Goal: Transaction & Acquisition: Subscribe to service/newsletter

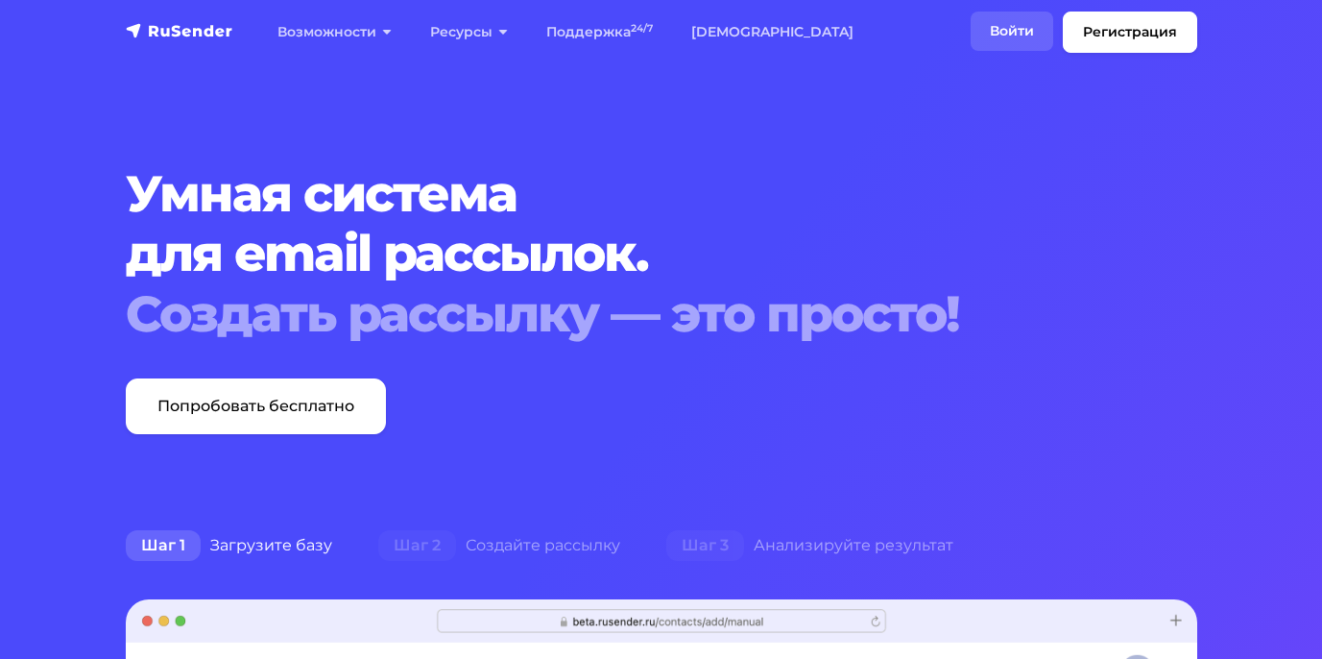
click at [1021, 34] on link "Войти" at bounding box center [1012, 31] width 83 height 39
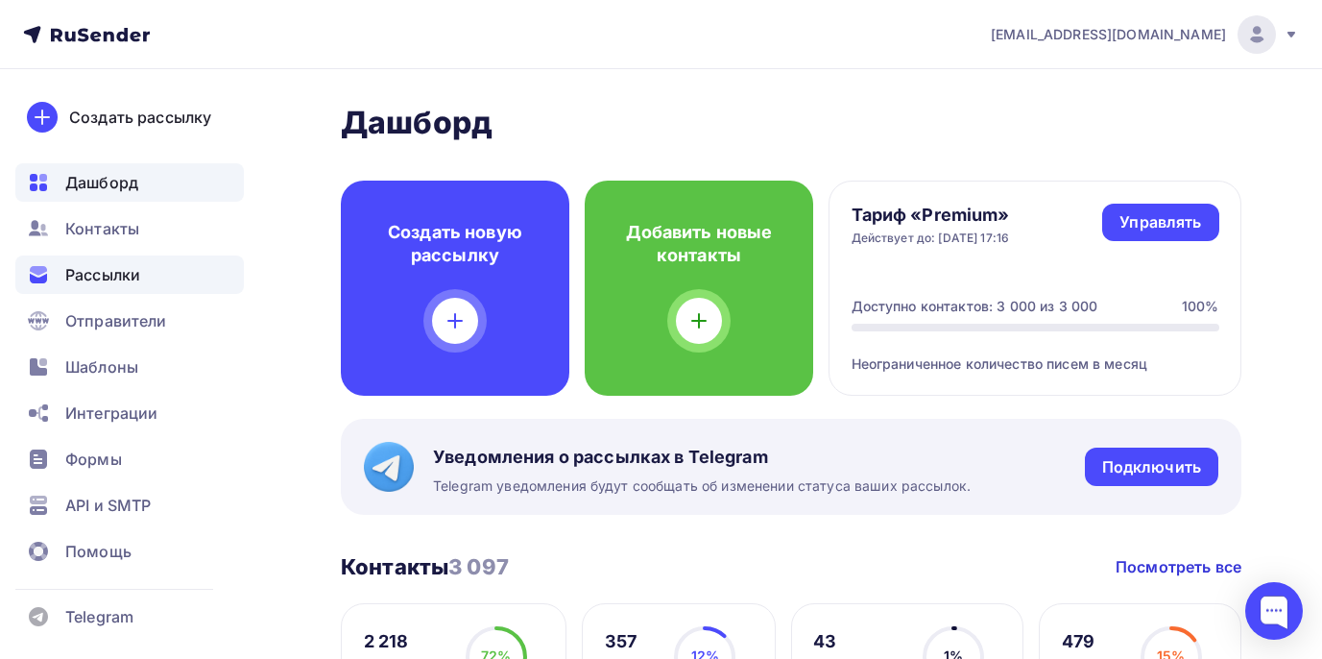
click at [123, 265] on span "Рассылки" at bounding box center [102, 274] width 75 height 23
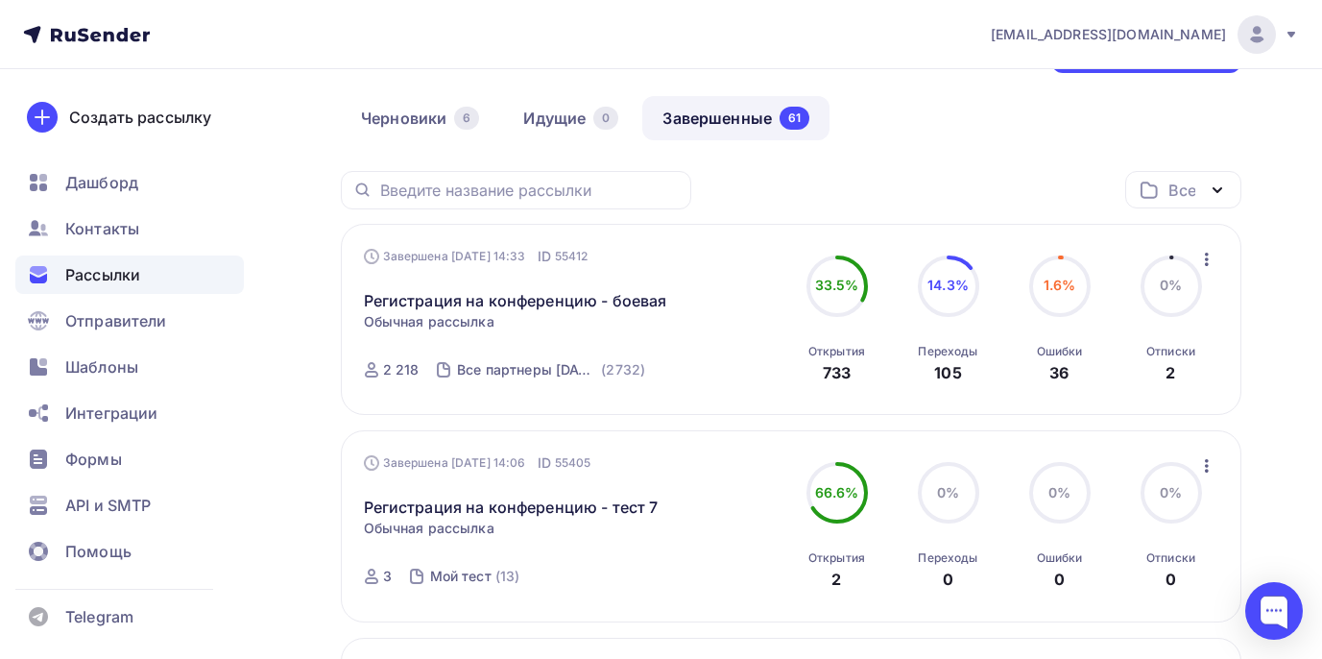
scroll to position [96, 0]
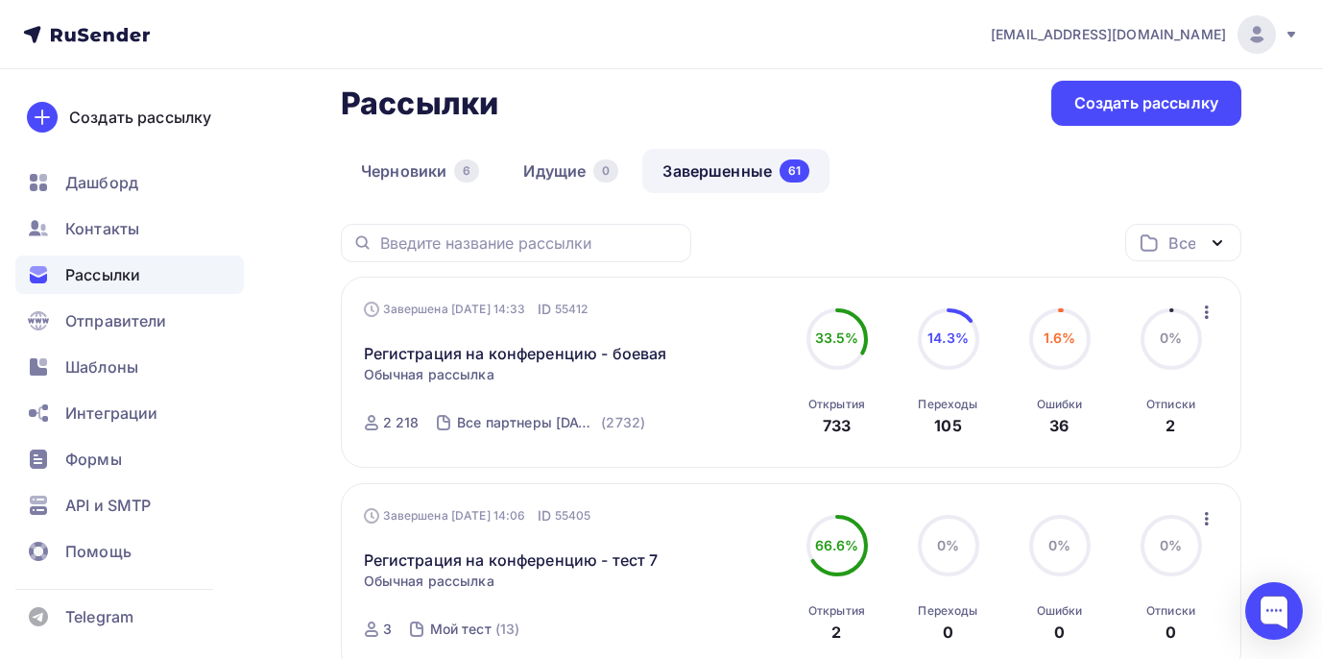
click at [1205, 314] on icon "button" at bounding box center [1207, 311] width 4 height 13
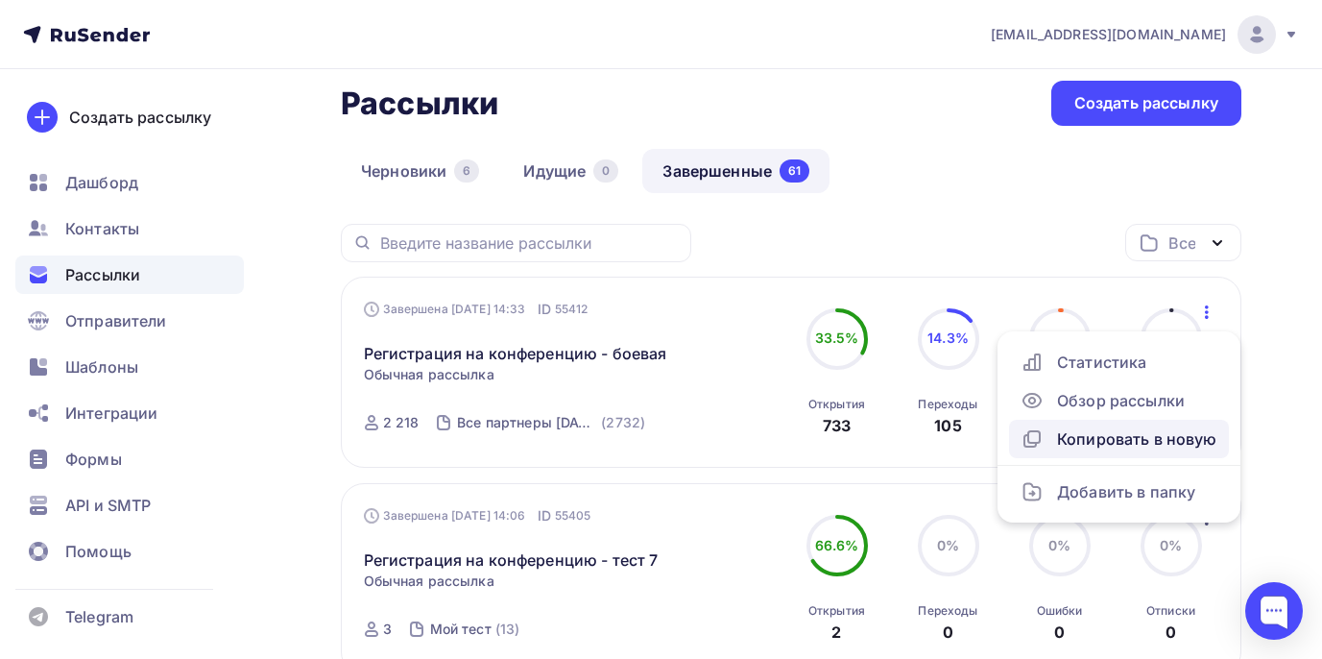
click at [1140, 439] on div "Копировать в новую" at bounding box center [1119, 438] width 197 height 23
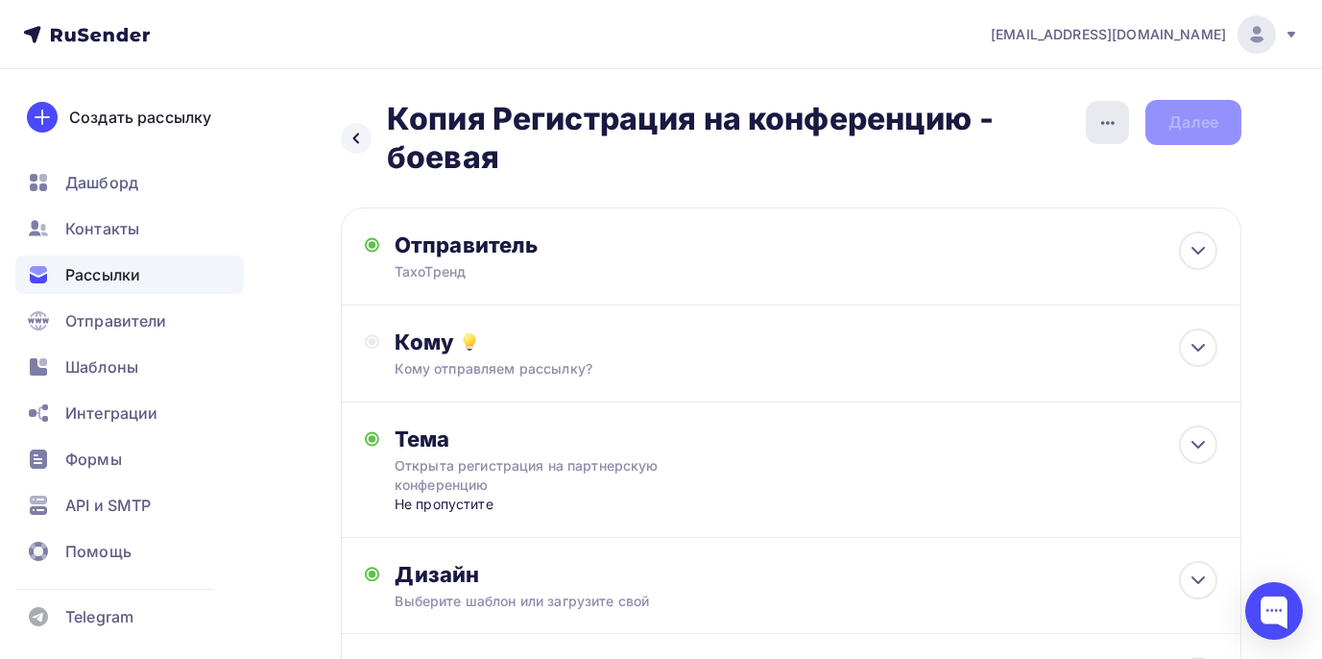
click at [1093, 116] on div "button" at bounding box center [1107, 122] width 43 height 43
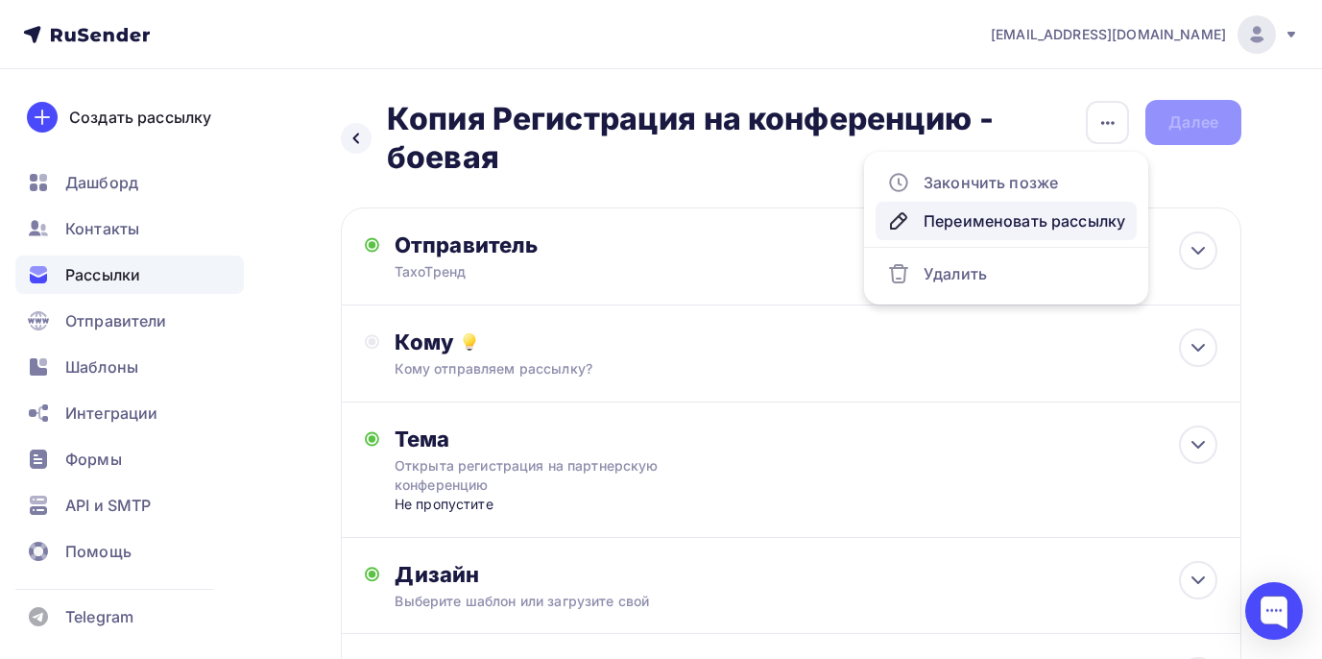
click at [1002, 213] on div "Переименовать рассылку" at bounding box center [1006, 220] width 238 height 23
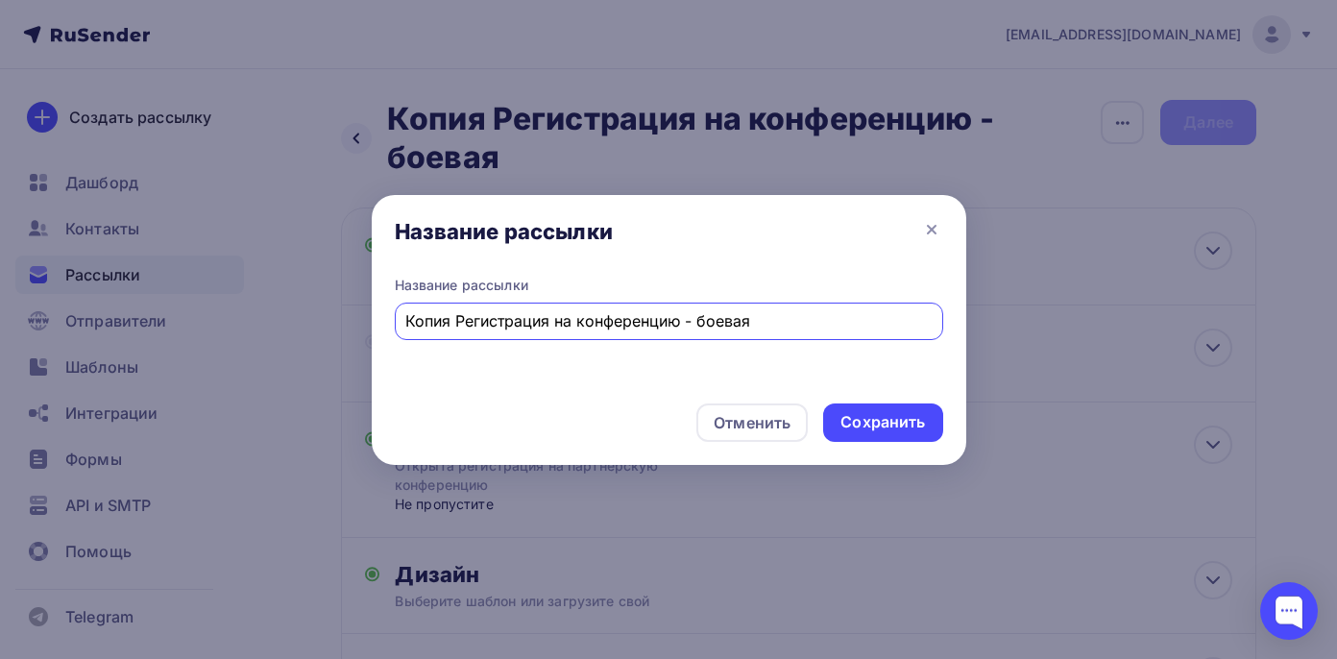
drag, startPoint x: 756, startPoint y: 324, endPoint x: 359, endPoint y: 291, distance: 398.0
click at [363, 291] on div "Название рассылки Название рассылки Копия Регистрация на конференцию - боевая О…" at bounding box center [668, 329] width 1337 height 659
type input "G"
type input "Программа конференции"
click at [856, 410] on div "Сохранить" at bounding box center [882, 422] width 119 height 38
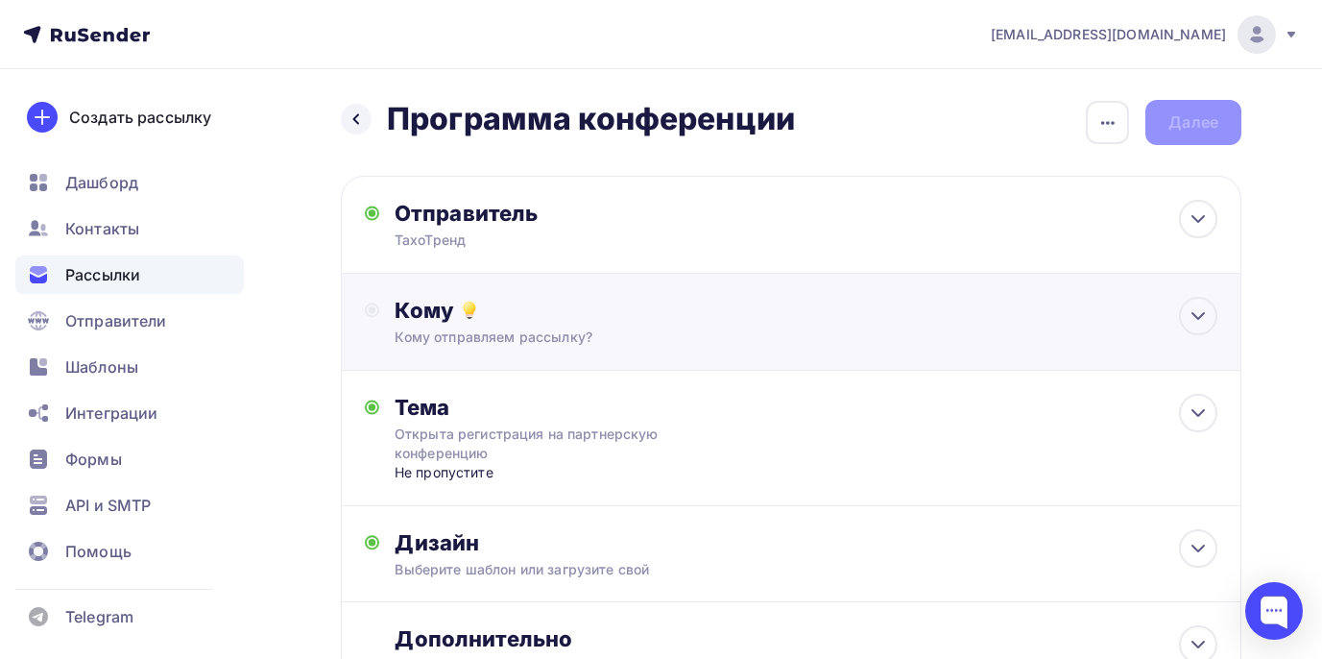
click at [629, 306] on div "Кому" at bounding box center [806, 310] width 823 height 27
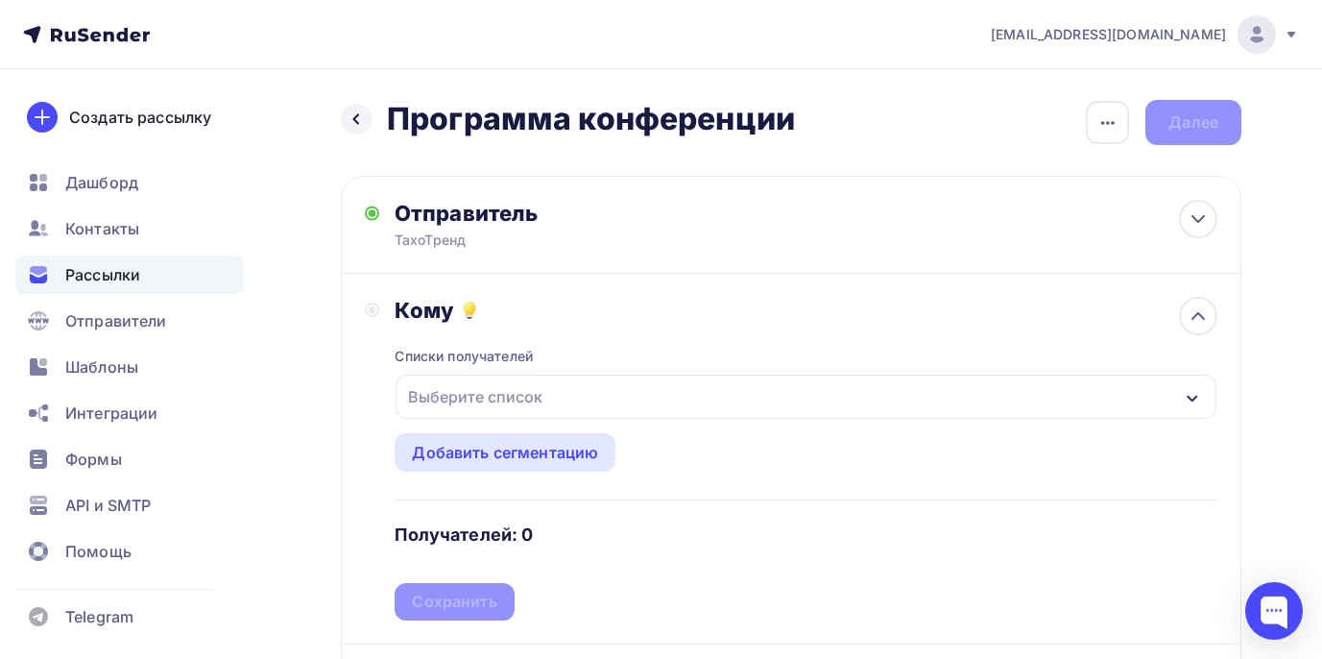
click at [580, 395] on div "Выберите список" at bounding box center [806, 397] width 821 height 44
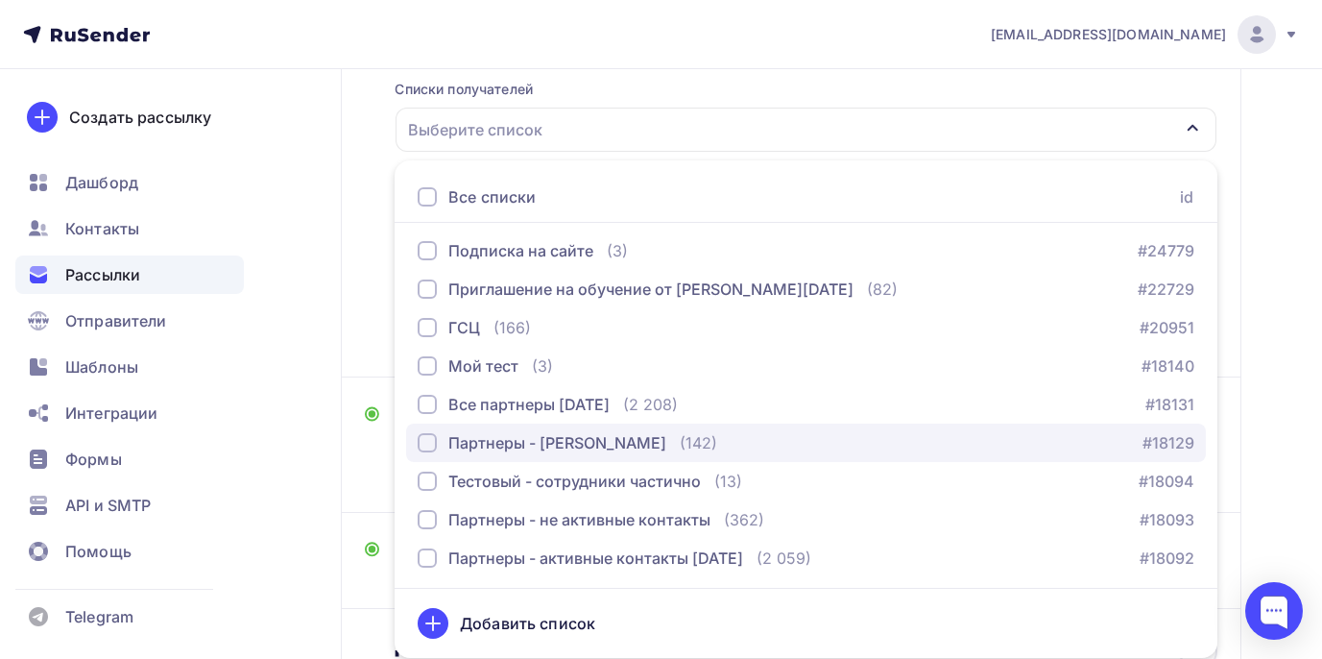
scroll to position [42, 0]
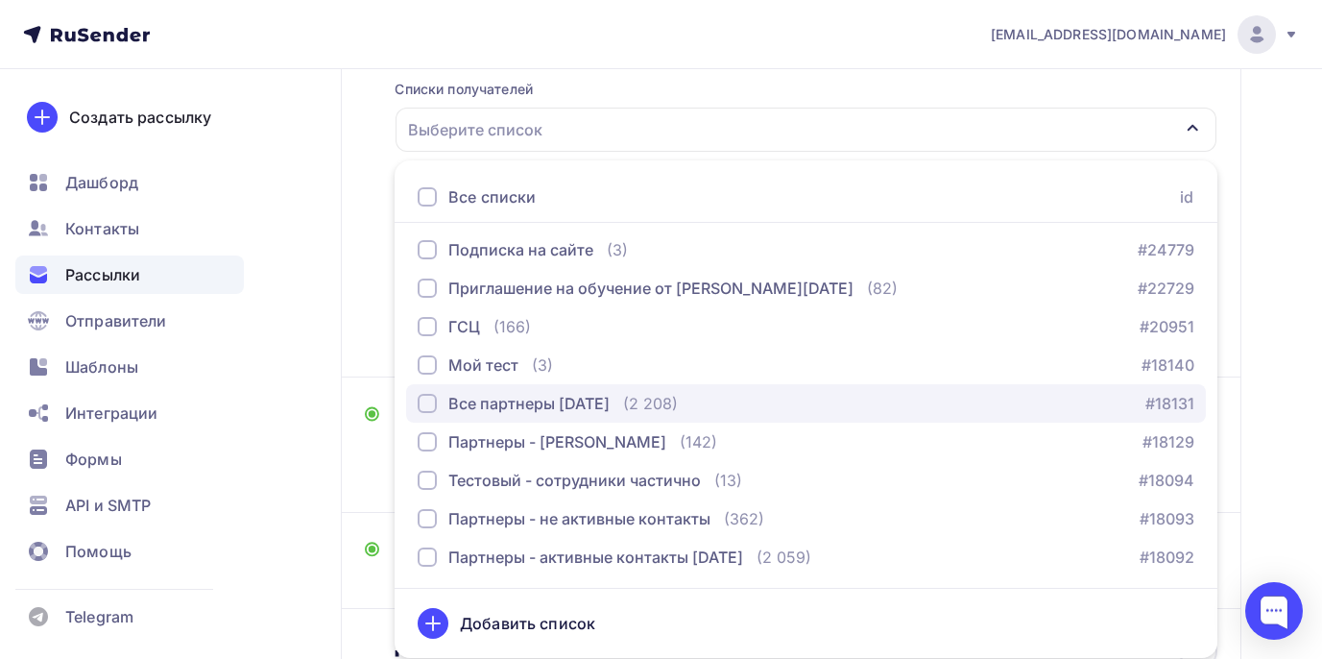
click at [425, 408] on div "button" at bounding box center [427, 403] width 19 height 19
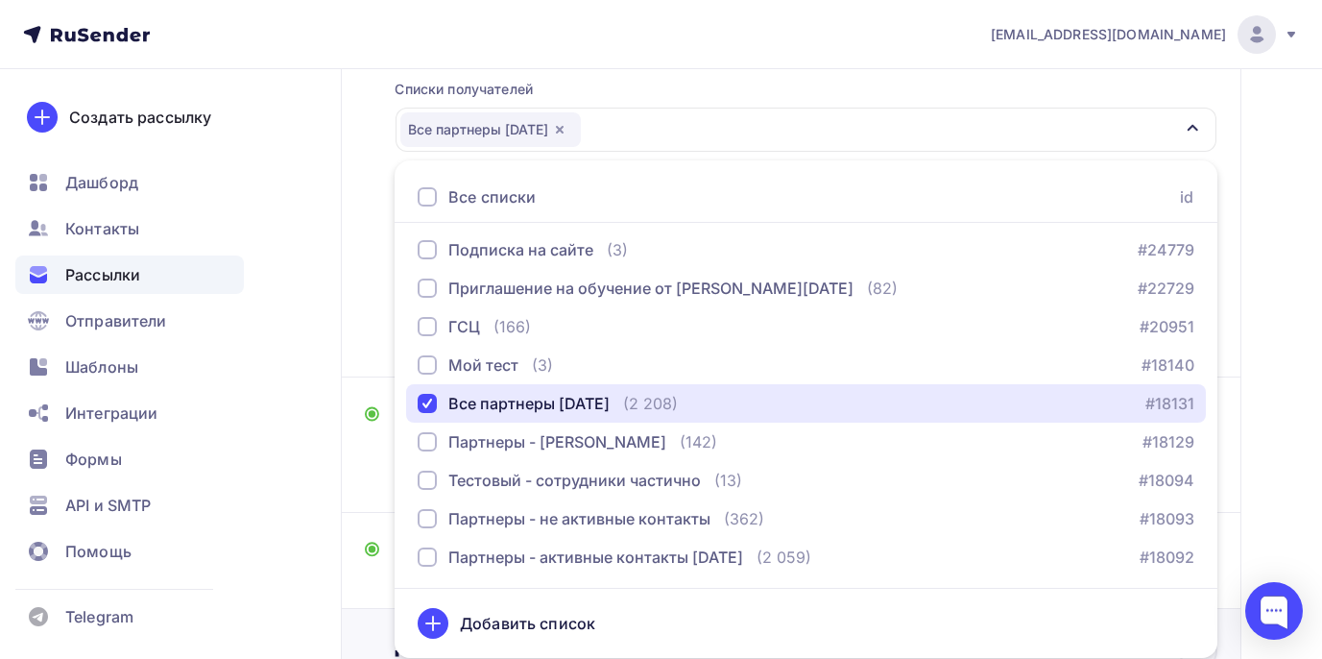
scroll to position [442, 0]
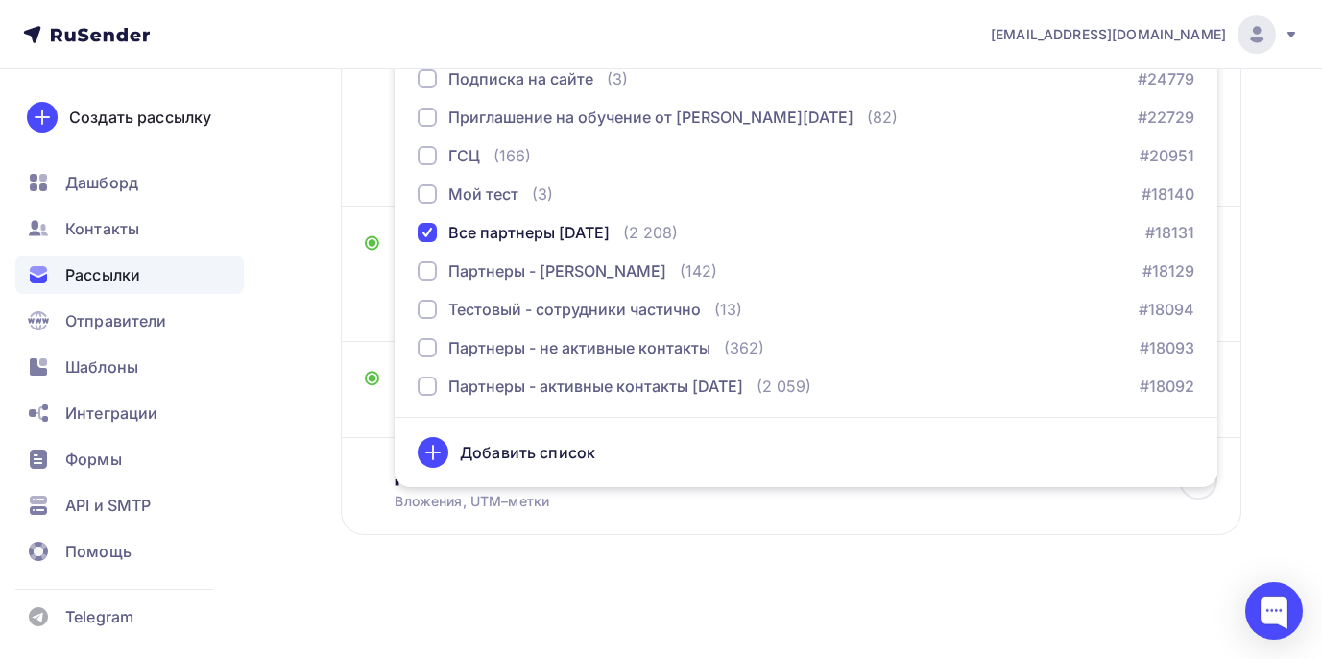
click at [976, 572] on div "Назад Программа конференции Программа конференции Закончить позже Переименовать…" at bounding box center [791, 122] width 901 height 920
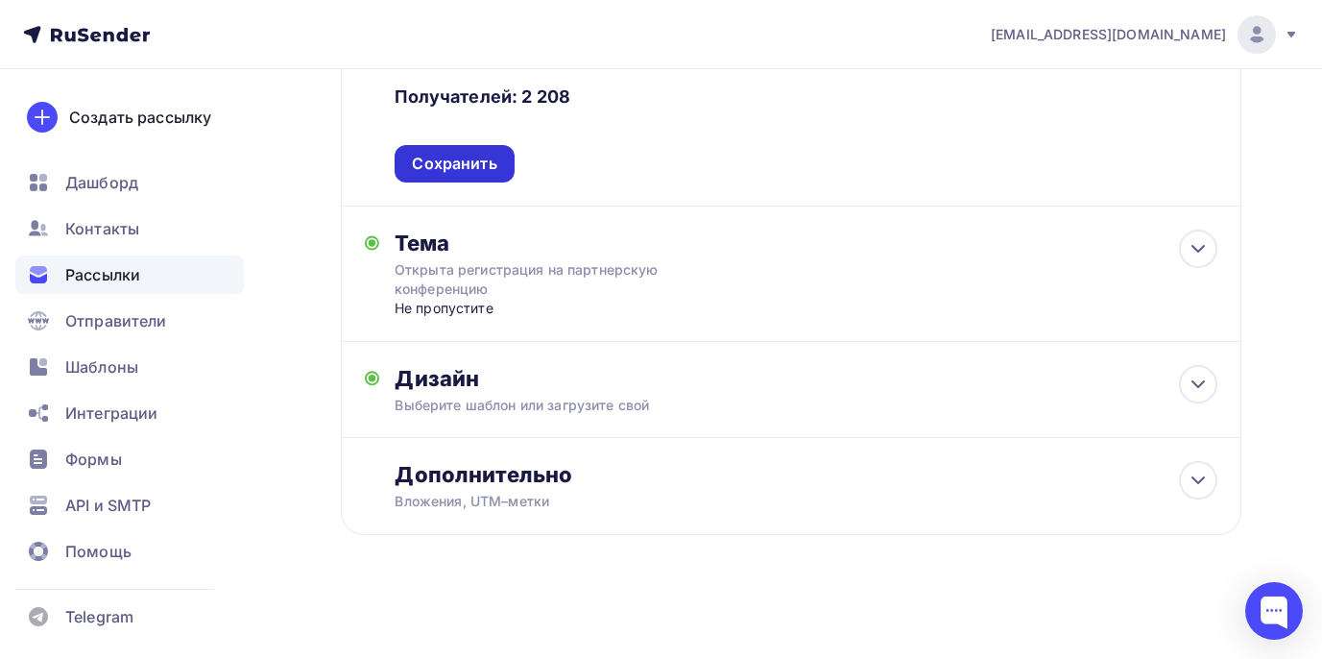
click at [447, 157] on div "Сохранить" at bounding box center [454, 164] width 85 height 22
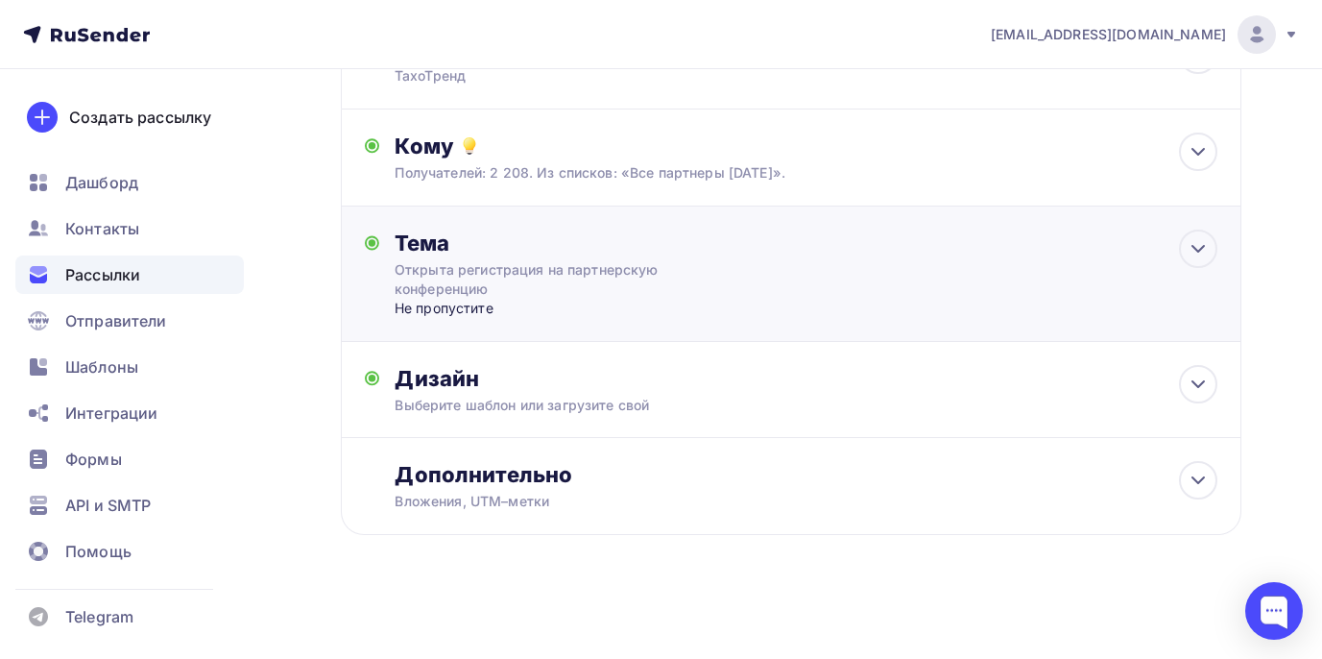
scroll to position [167, 0]
click at [494, 307] on div "Не пропустите" at bounding box center [584, 308] width 379 height 19
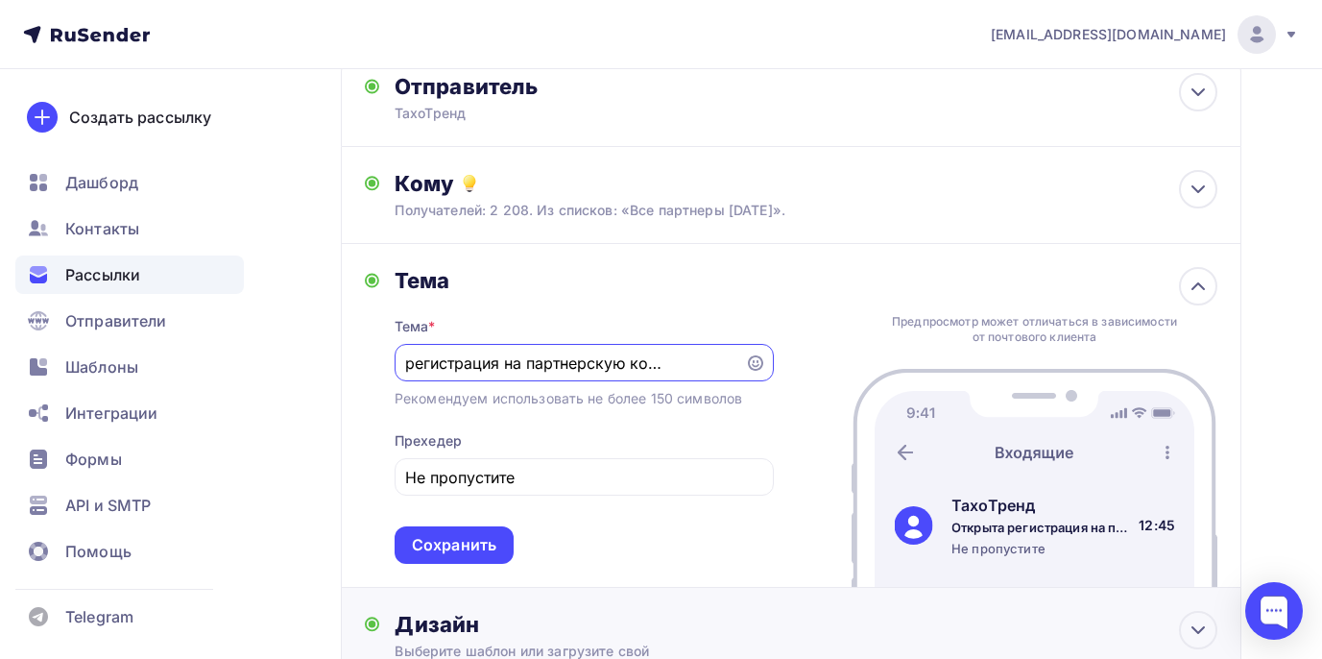
scroll to position [0, 0]
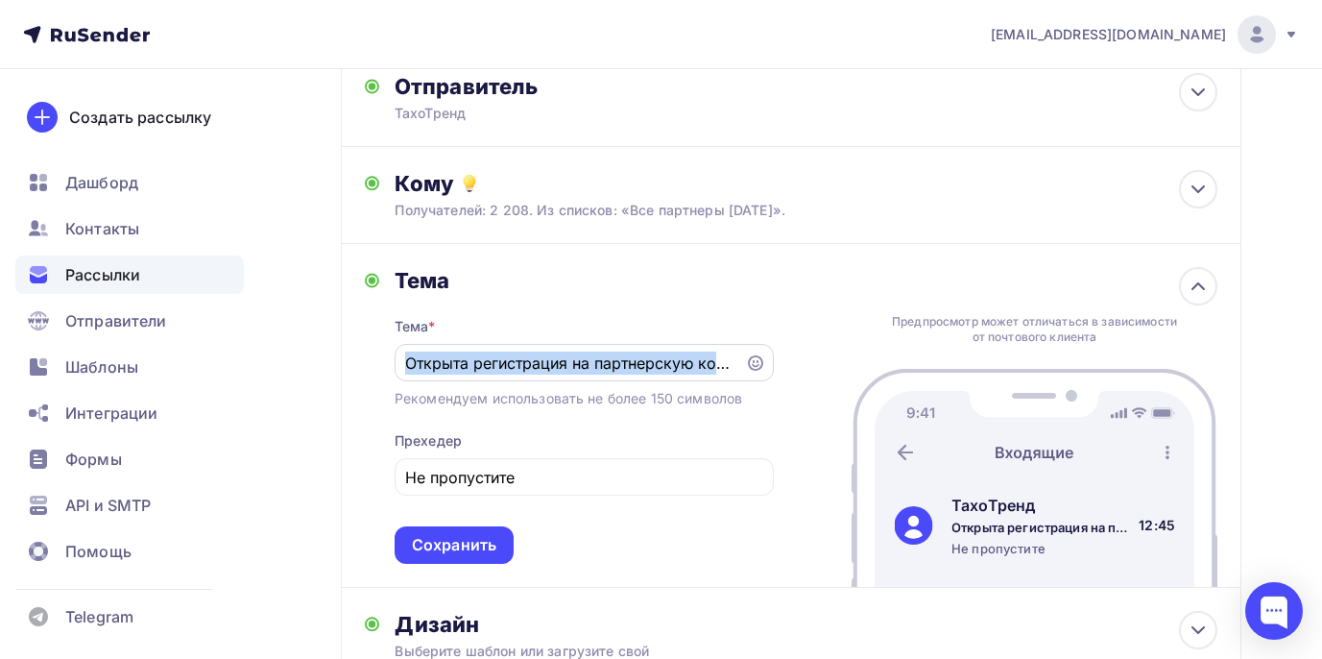
drag, startPoint x: 400, startPoint y: 359, endPoint x: 742, endPoint y: 350, distance: 342.0
click at [742, 350] on div "Открыта регистрация на партнерскую конференцию" at bounding box center [584, 362] width 379 height 37
click at [657, 373] on input "Открыта регистрация на партнерскую конференцию" at bounding box center [569, 363] width 328 height 23
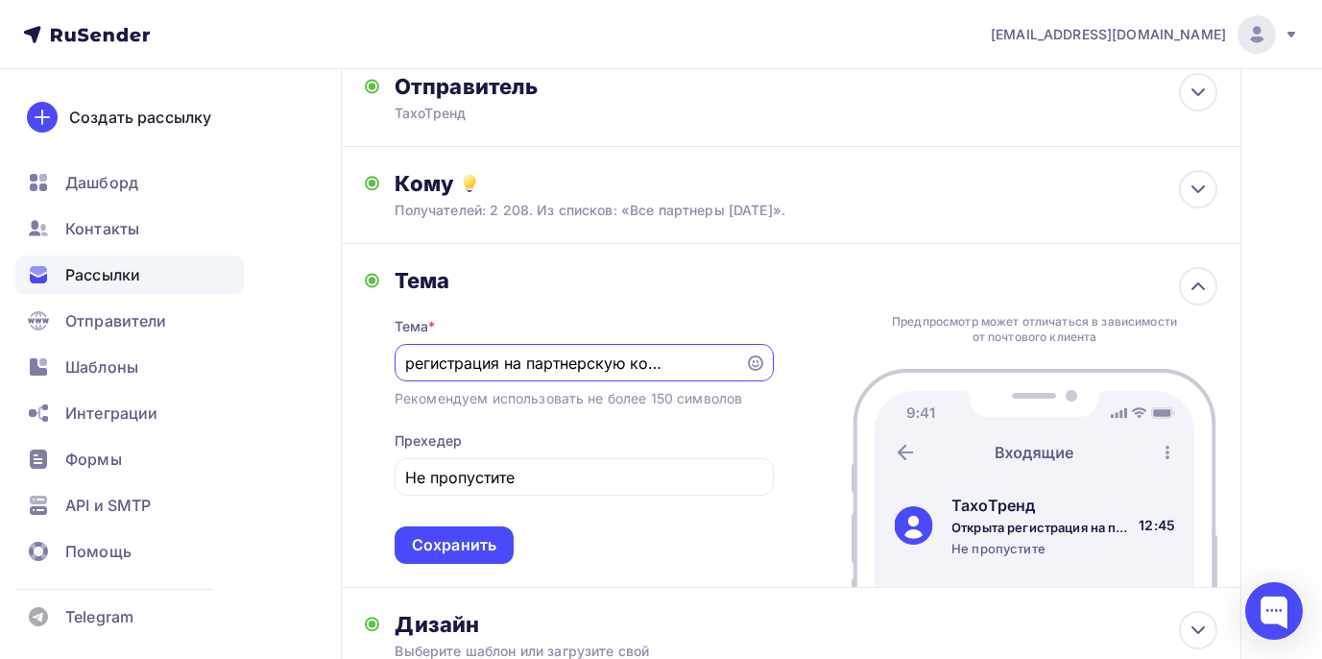
drag, startPoint x: 411, startPoint y: 362, endPoint x: 766, endPoint y: 376, distance: 355.6
click at [766, 376] on div "Открыта регистрация на партнерскую конференцию" at bounding box center [584, 362] width 379 height 37
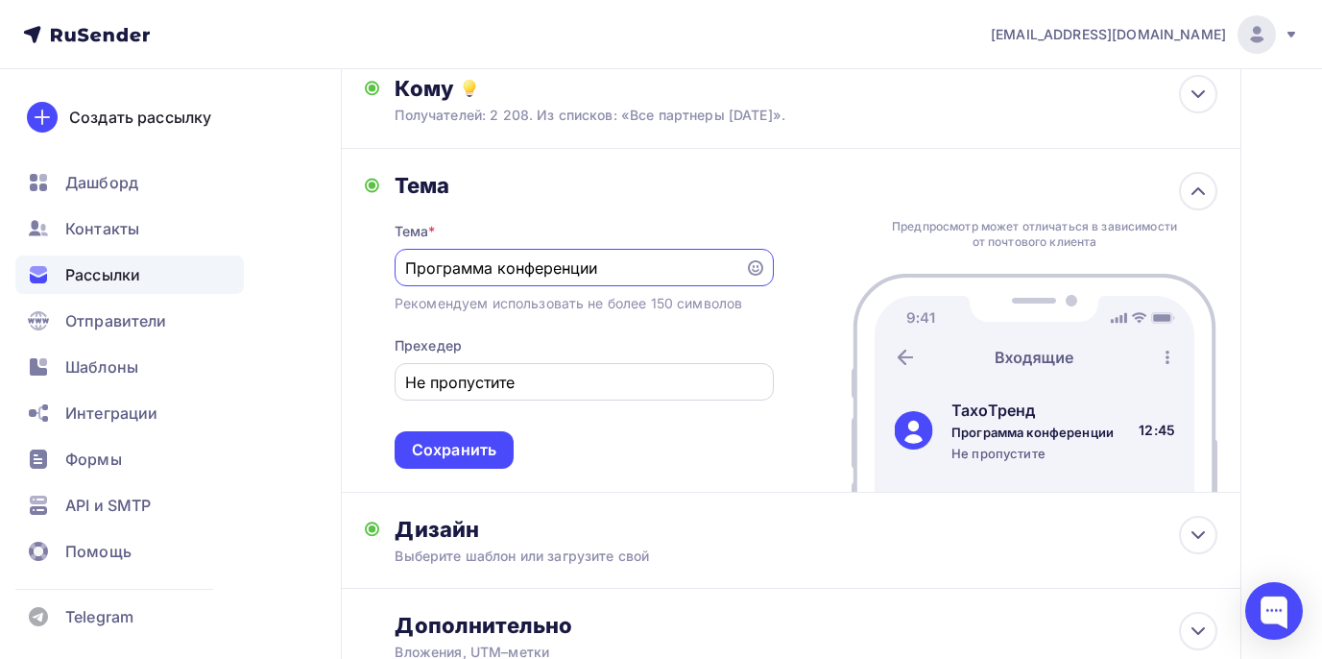
scroll to position [223, 0]
type input "Программа конференции"
drag, startPoint x: 563, startPoint y: 384, endPoint x: 406, endPoint y: 379, distance: 156.6
click at [406, 379] on input "Не пропустите" at bounding box center [583, 381] width 357 height 23
click at [641, 474] on div "Тема Тема * Программа конференции Рекомендуем использовать не более 150 символо…" at bounding box center [791, 320] width 901 height 344
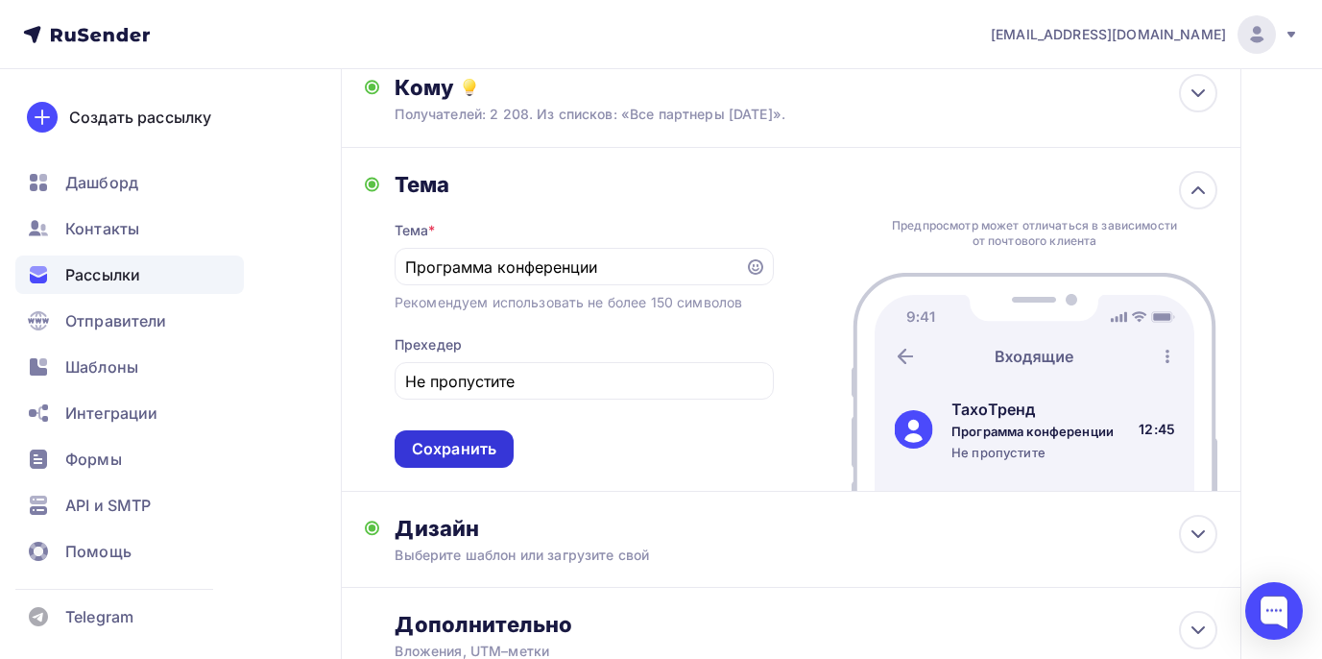
click at [484, 448] on div "Сохранить" at bounding box center [454, 449] width 85 height 22
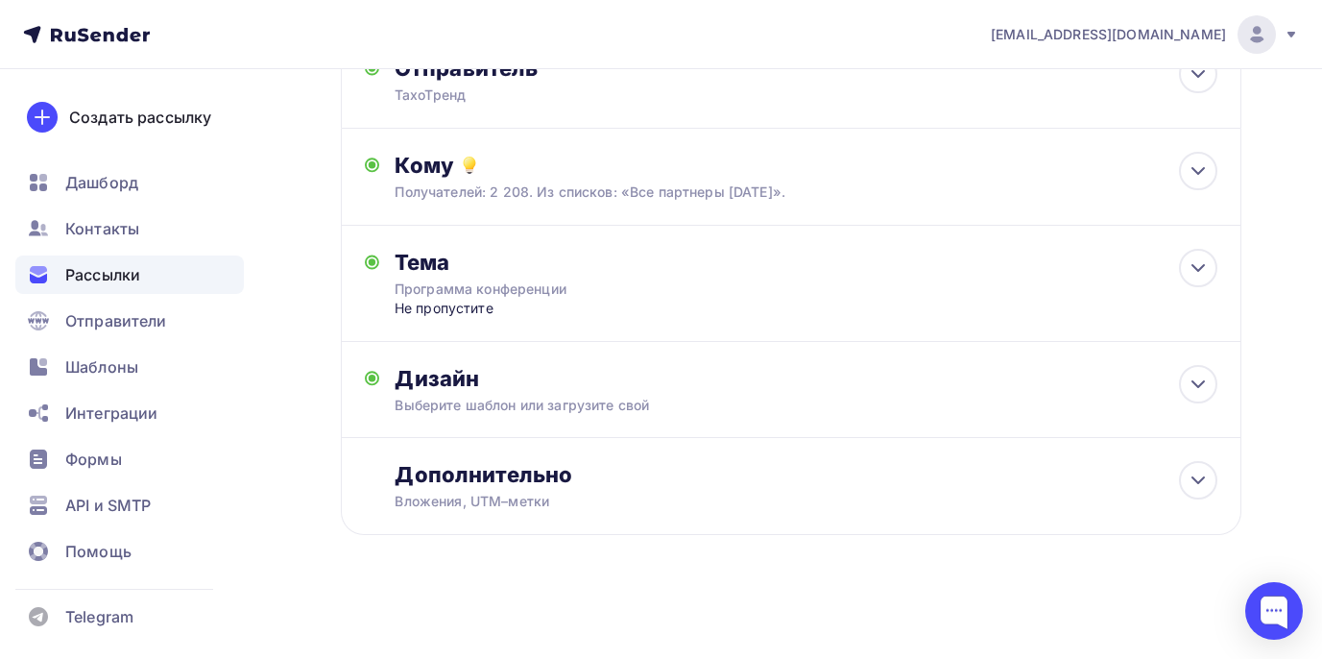
scroll to position [148, 0]
click at [595, 380] on div "Дизайн" at bounding box center [806, 378] width 823 height 27
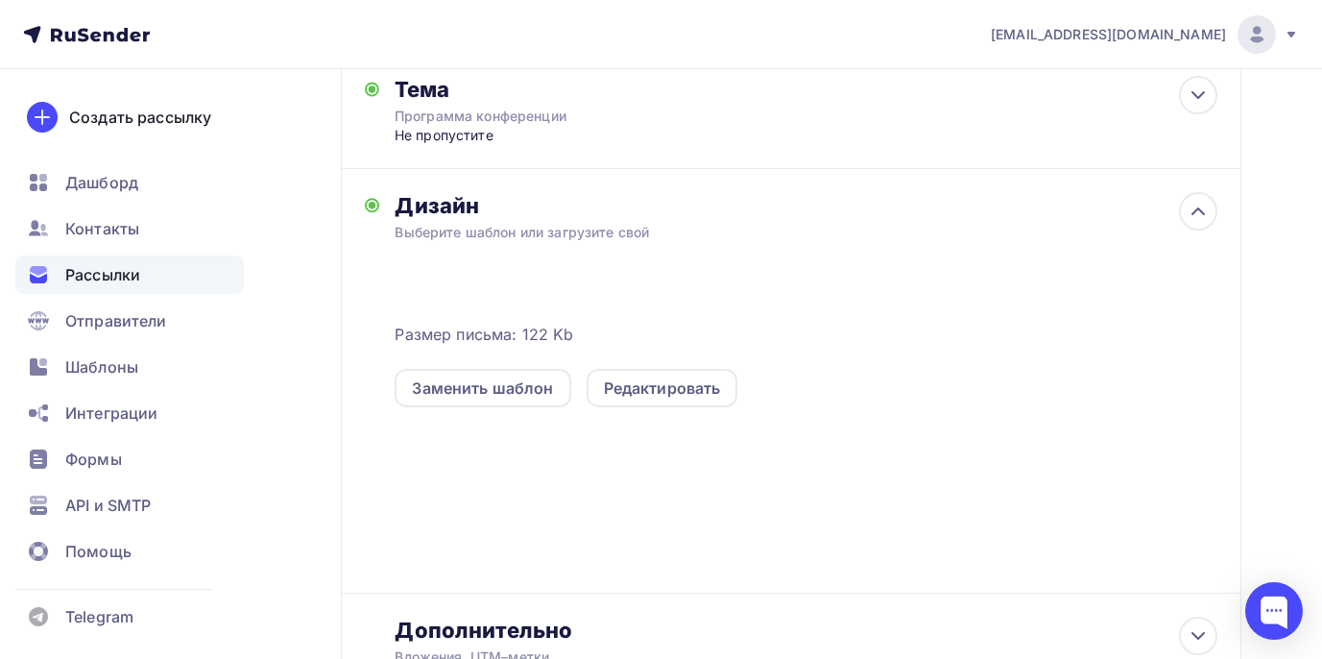
scroll to position [319, 0]
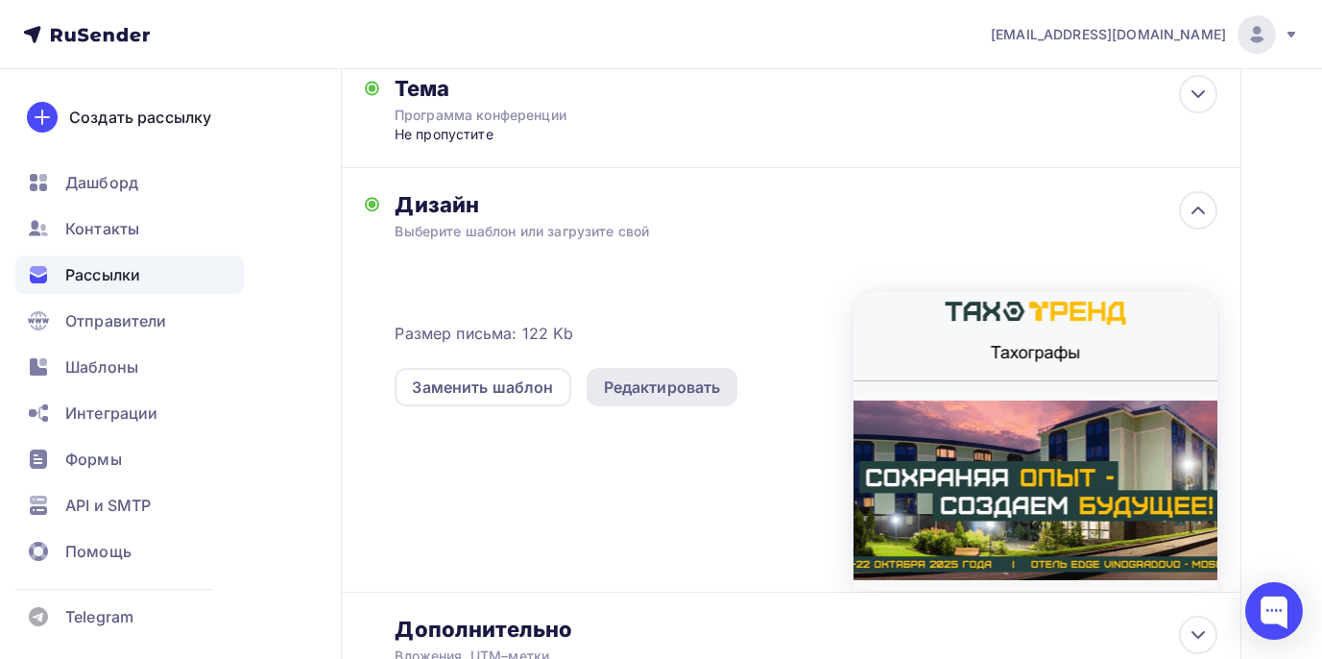
click at [678, 377] on div "Редактировать" at bounding box center [663, 387] width 152 height 38
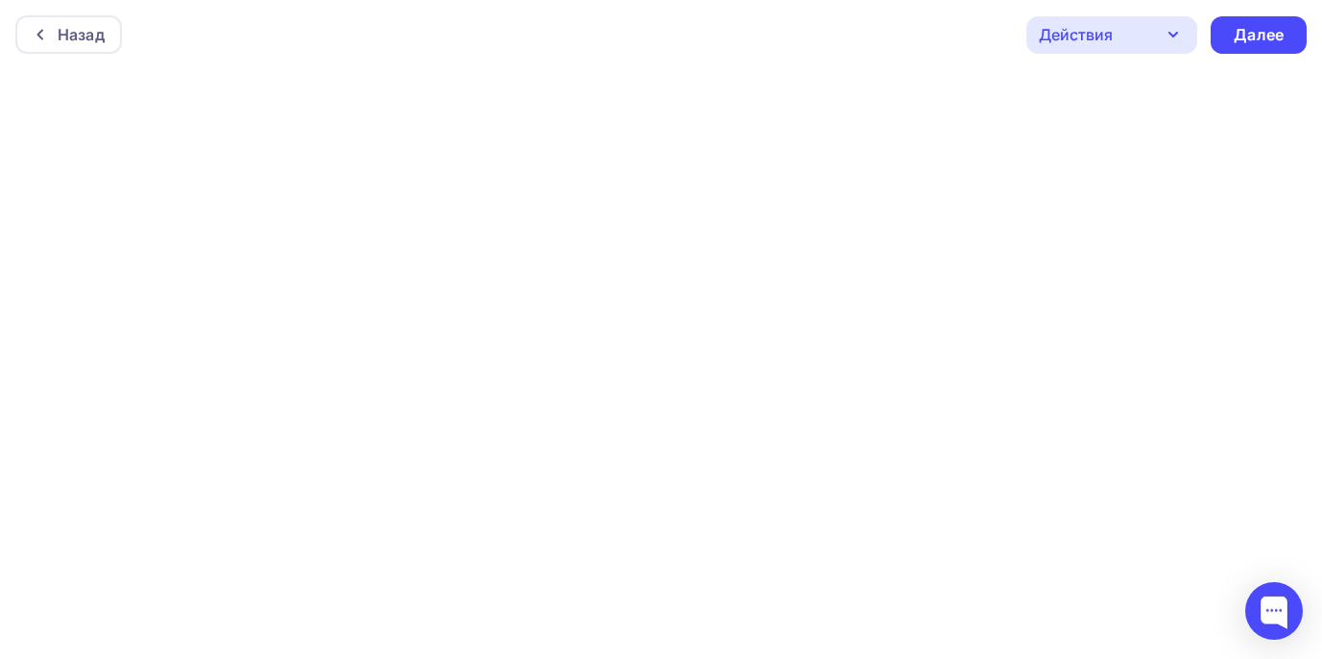
click at [1177, 43] on icon "button" at bounding box center [1173, 34] width 23 height 23
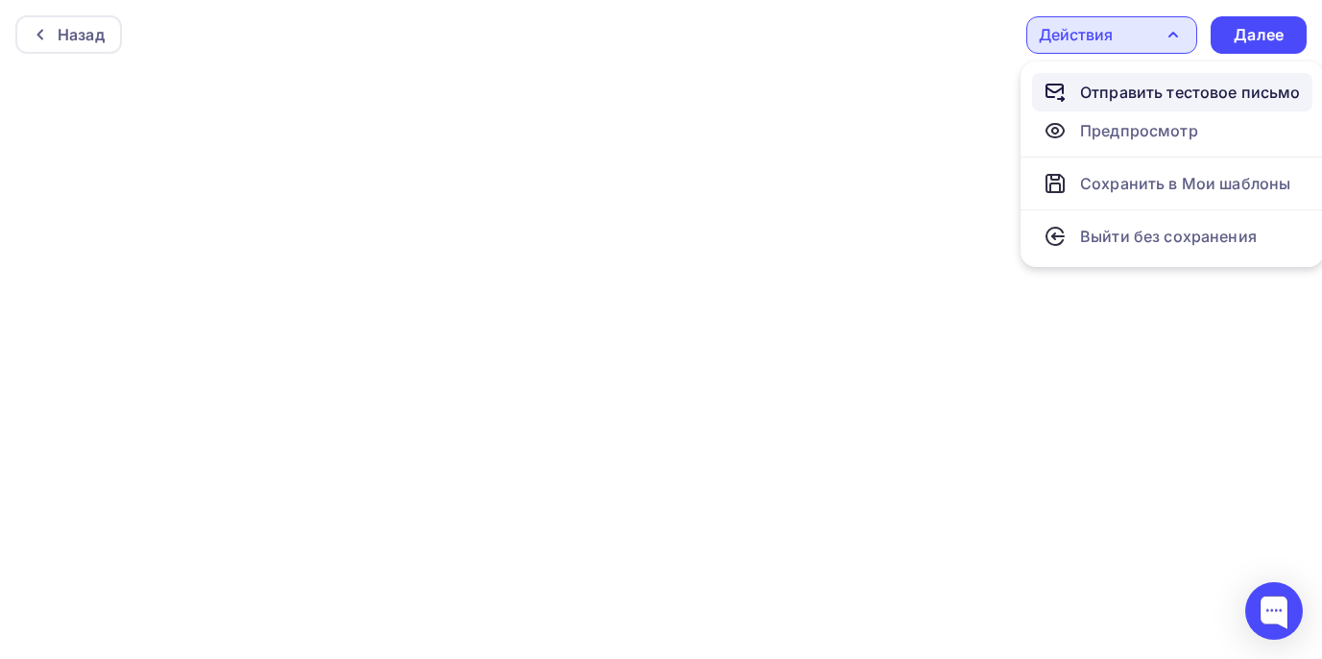
click at [1184, 84] on div "Отправить тестовое письмо" at bounding box center [1190, 92] width 221 height 23
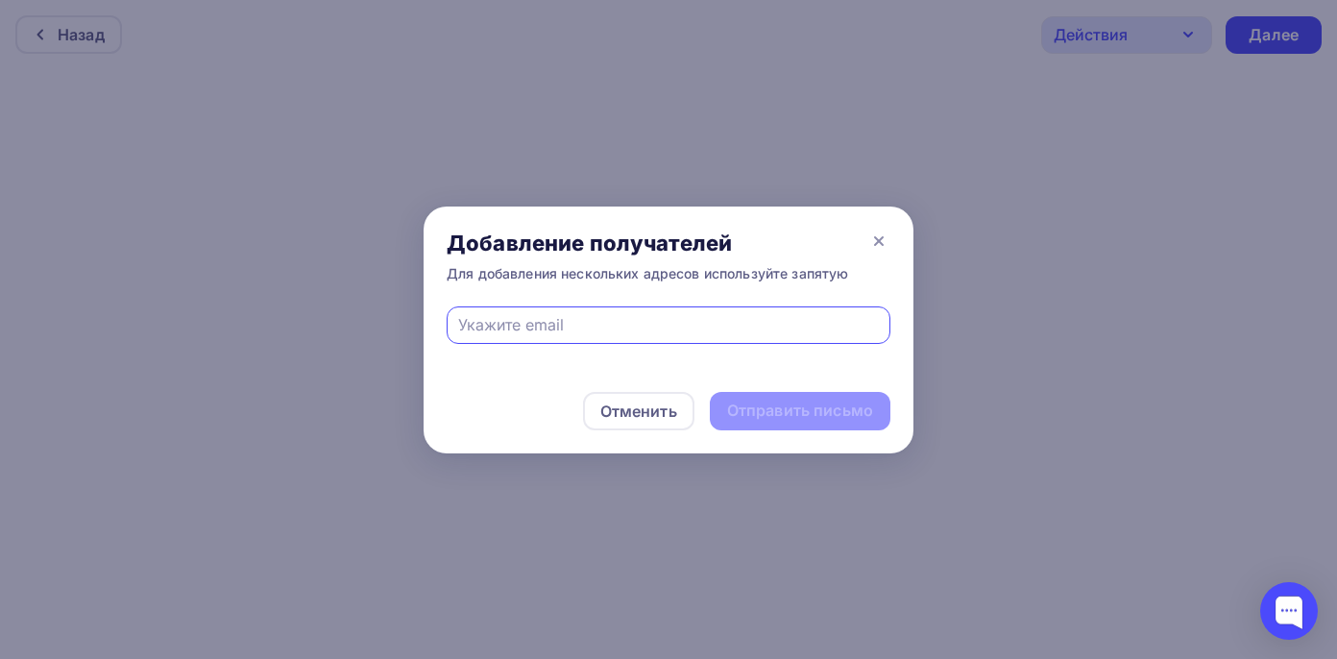
type input "п"
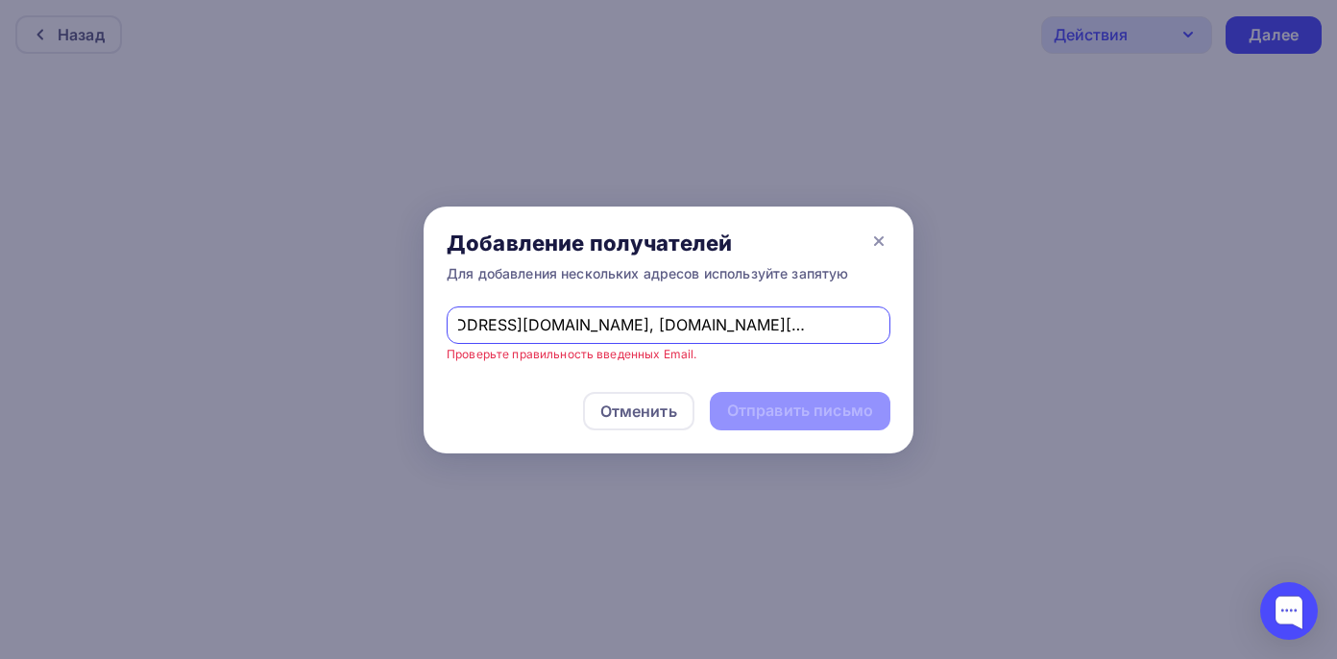
scroll to position [0, 82]
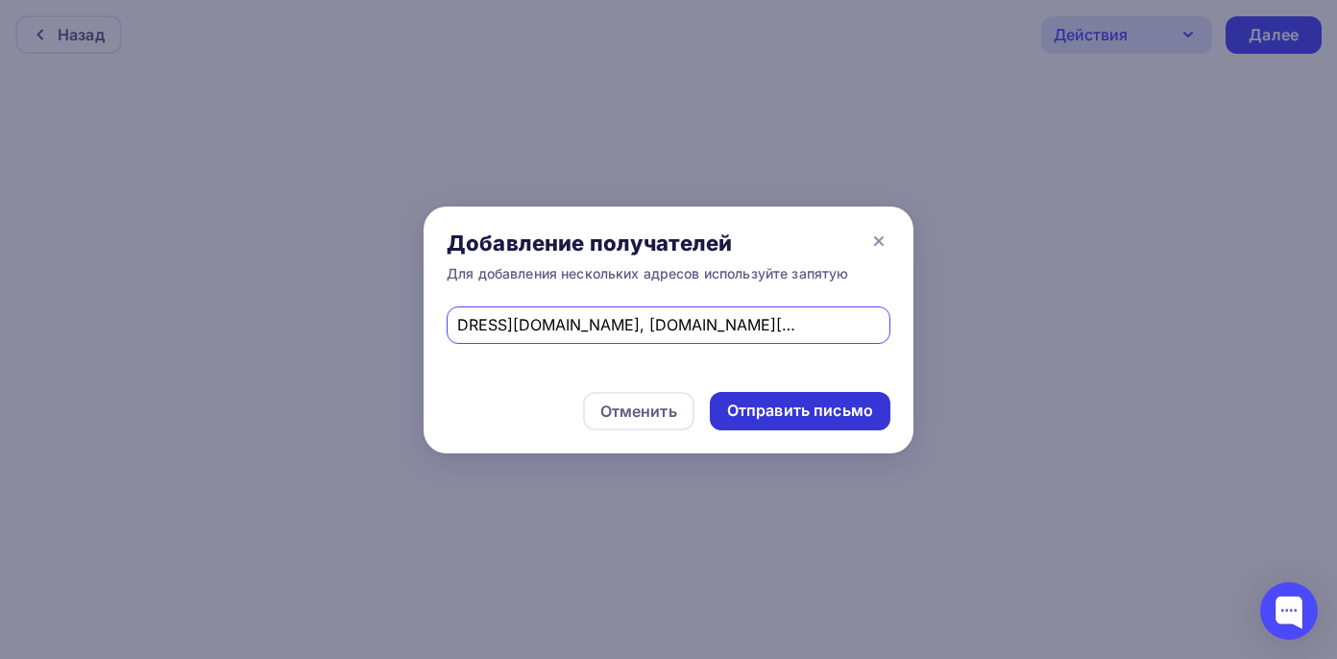
type input "goldobin_ib@mail.ru, e.goldobin@tahotrend.ru, tahotrend@yandex.ru"
click at [765, 406] on div "Отправить письмо" at bounding box center [800, 411] width 146 height 22
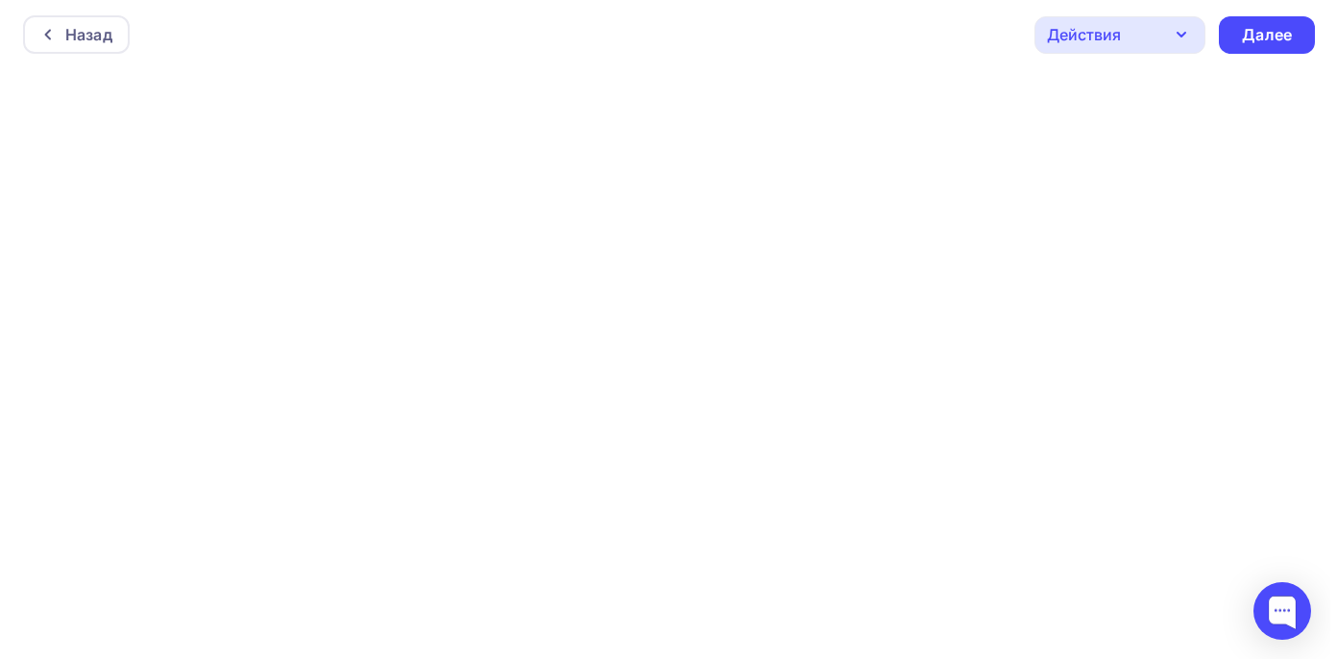
scroll to position [5, 0]
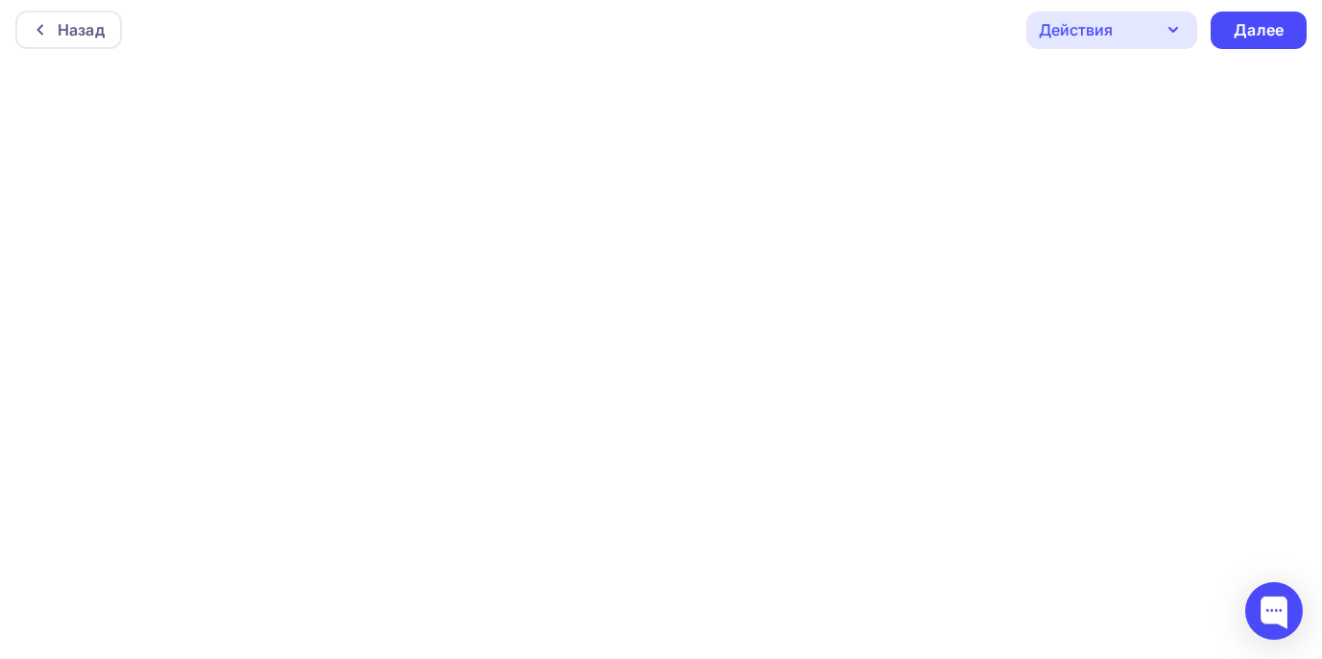
click at [1174, 30] on icon "button" at bounding box center [1174, 30] width 8 height 4
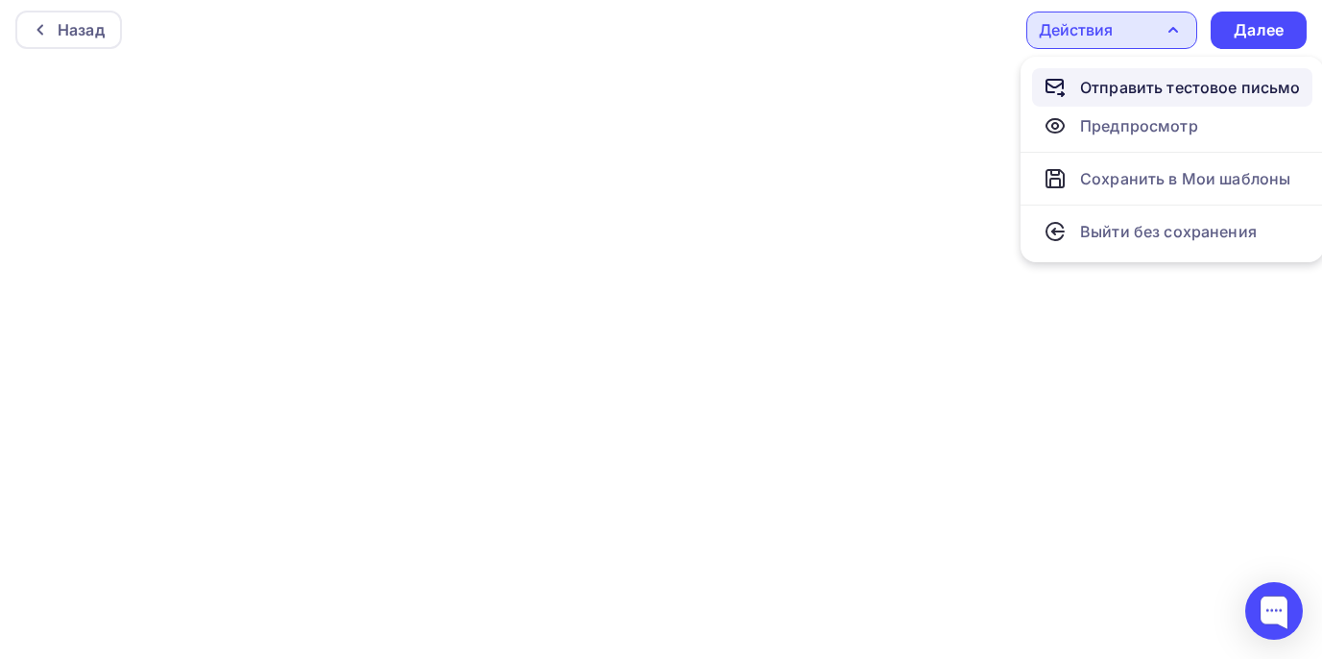
click at [1143, 74] on link "Отправить тестовое письмо" at bounding box center [1172, 87] width 280 height 38
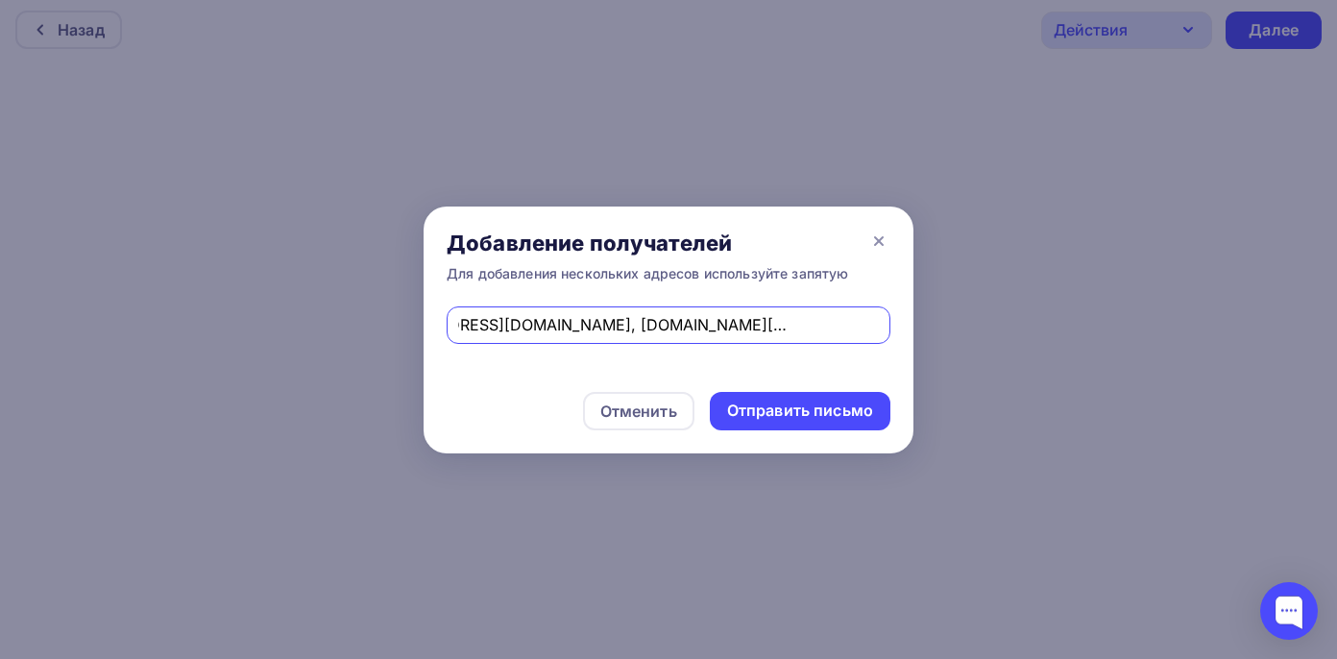
scroll to position [0, 99]
type input "goldobin_ib@mail.ru, e.goldobin@tahotrend.ru, n.shohina@tahotrend.ru"
click at [793, 416] on div "Отправить письмо" at bounding box center [800, 411] width 146 height 22
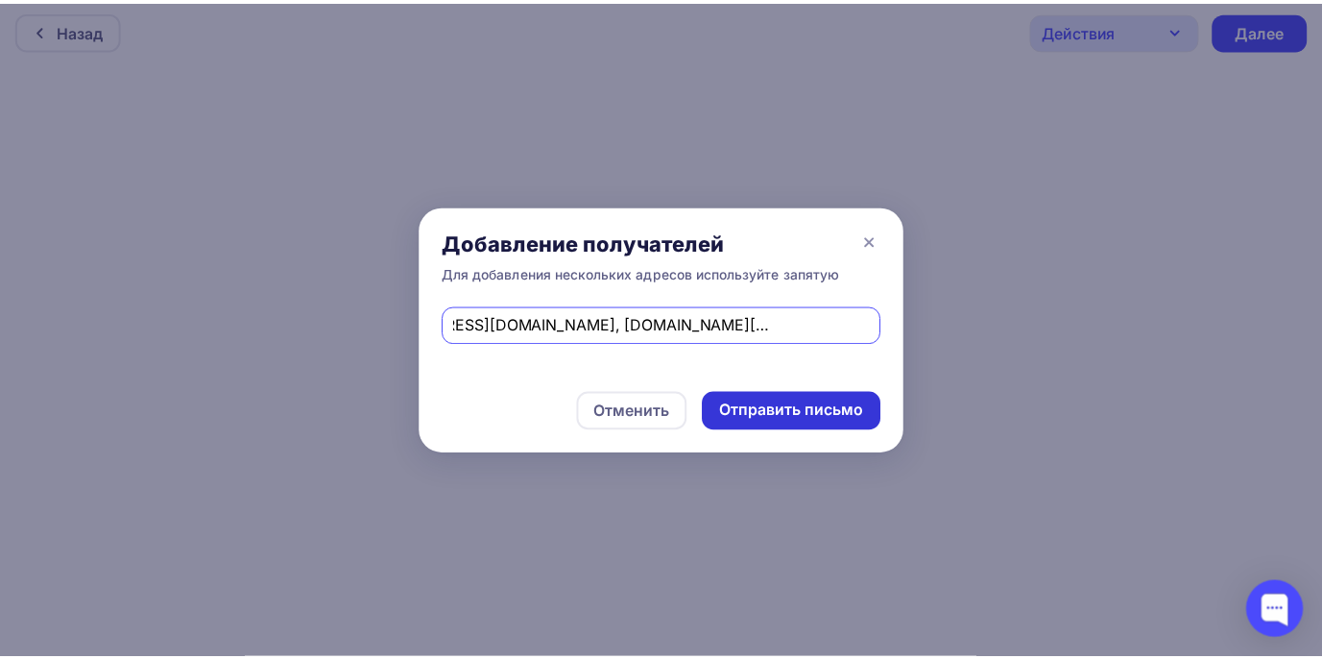
scroll to position [0, 0]
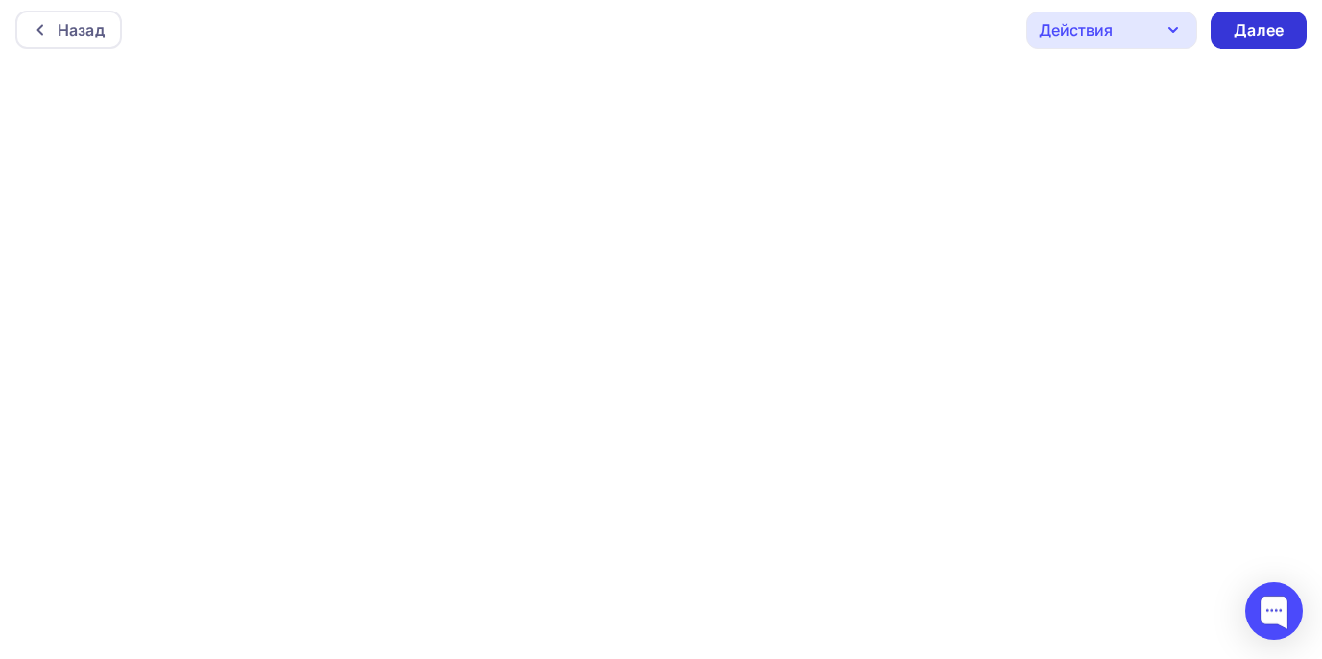
click at [1257, 33] on div "Далее" at bounding box center [1259, 30] width 50 height 22
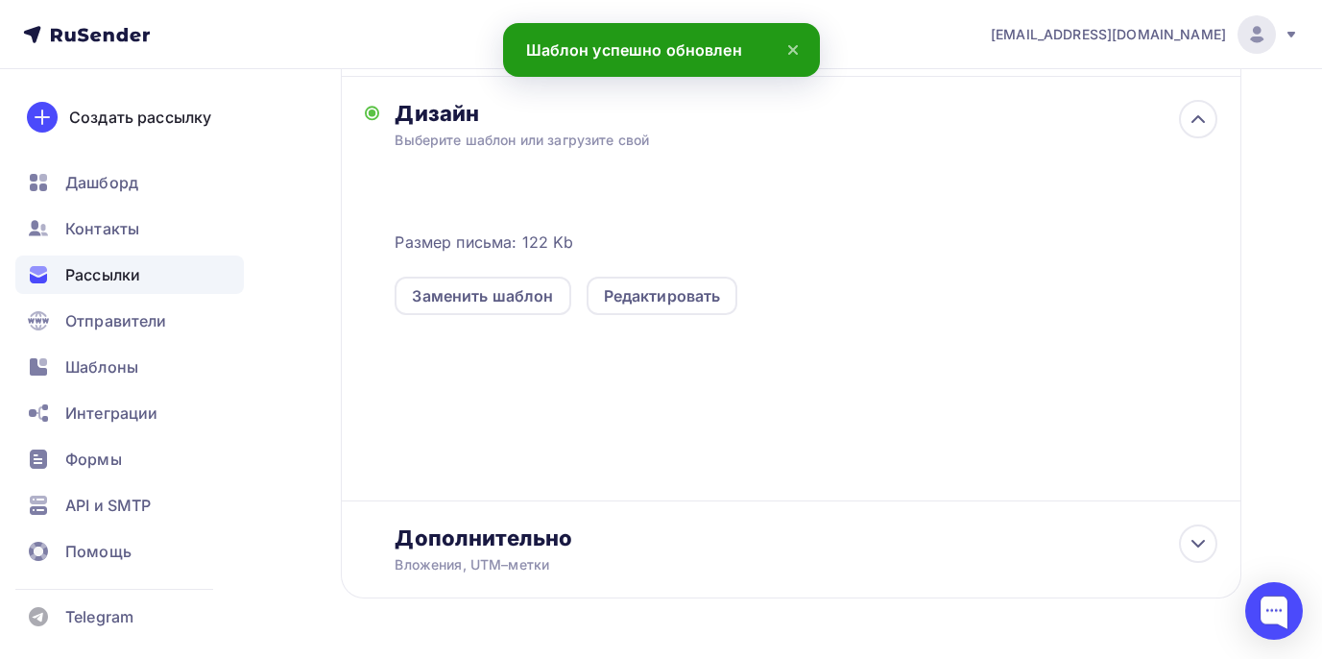
scroll to position [476, 0]
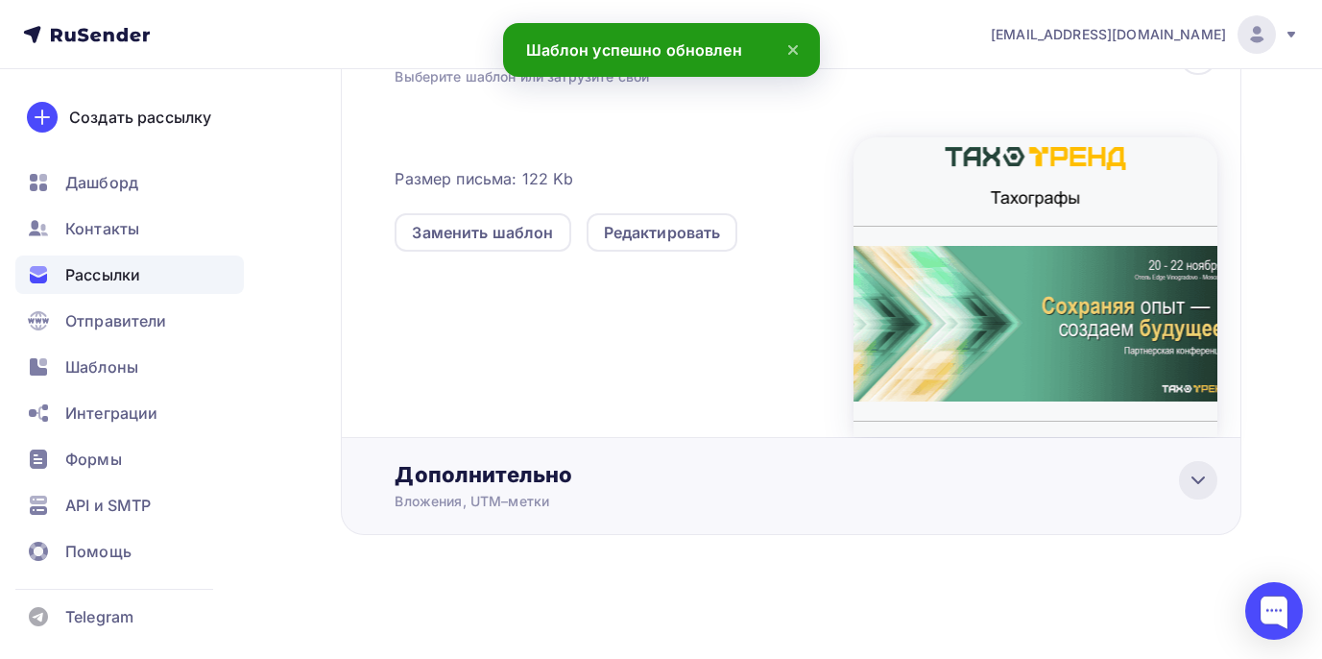
click at [1191, 484] on icon at bounding box center [1198, 480] width 23 height 23
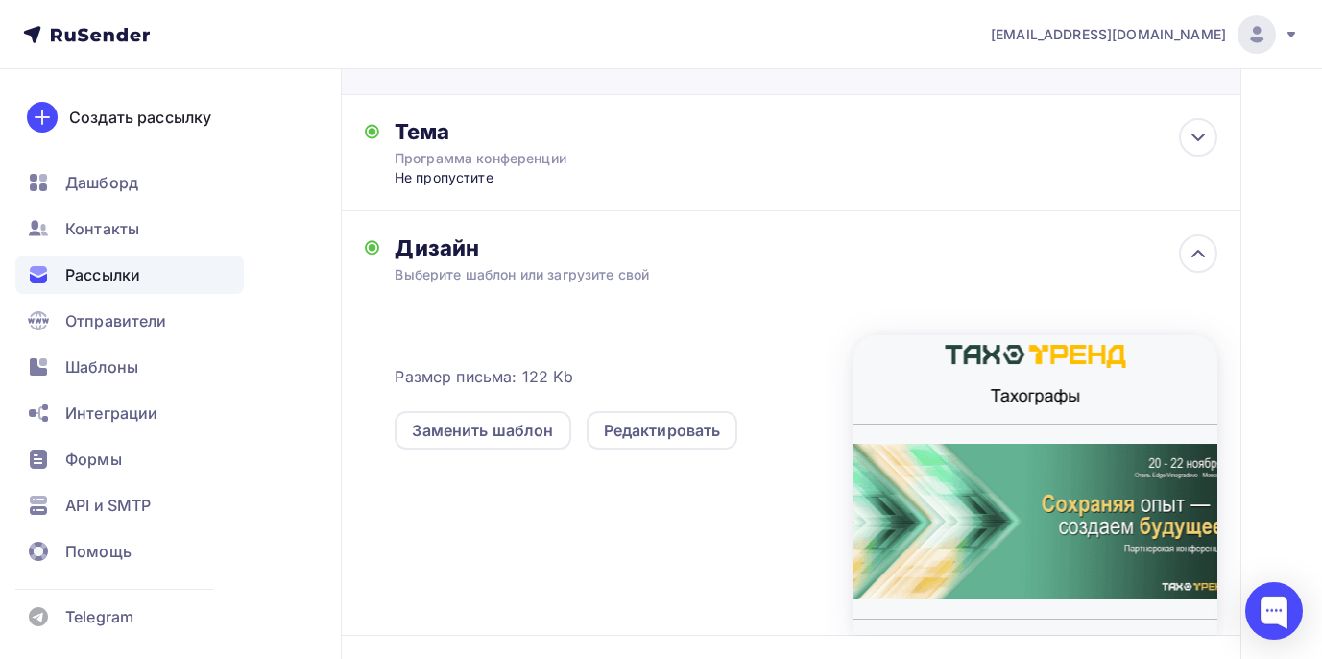
scroll to position [0, 0]
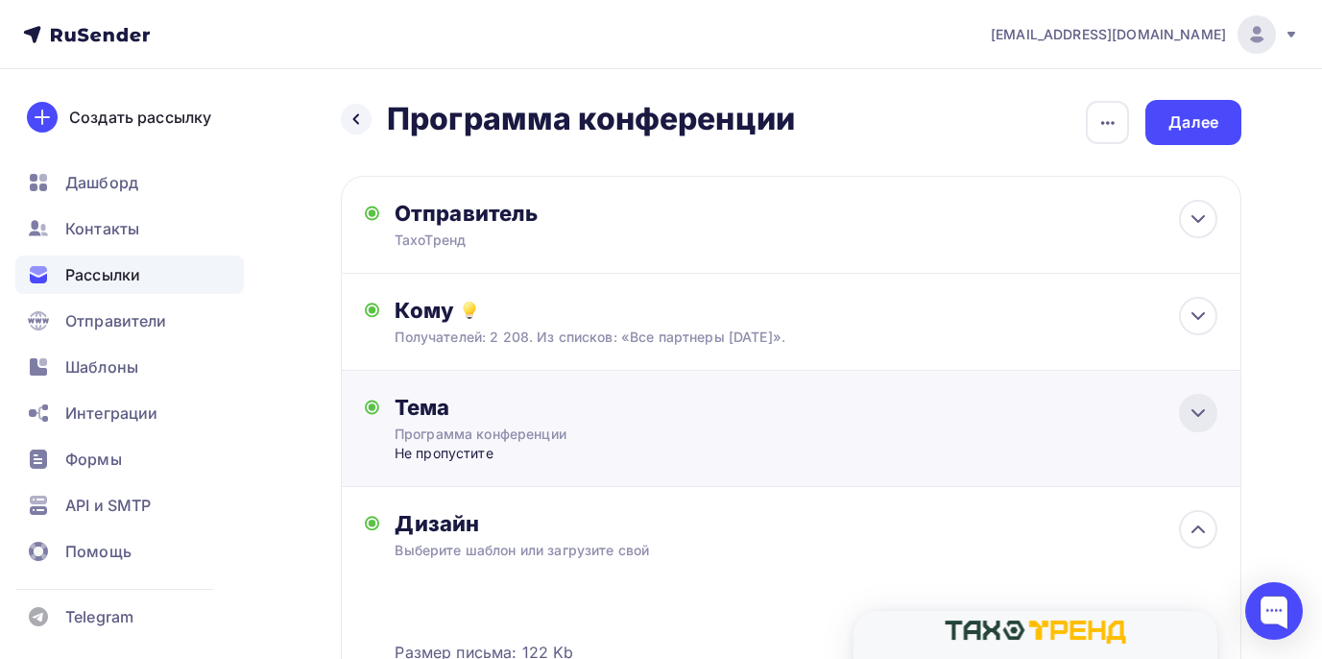
click at [1191, 409] on icon at bounding box center [1198, 412] width 23 height 23
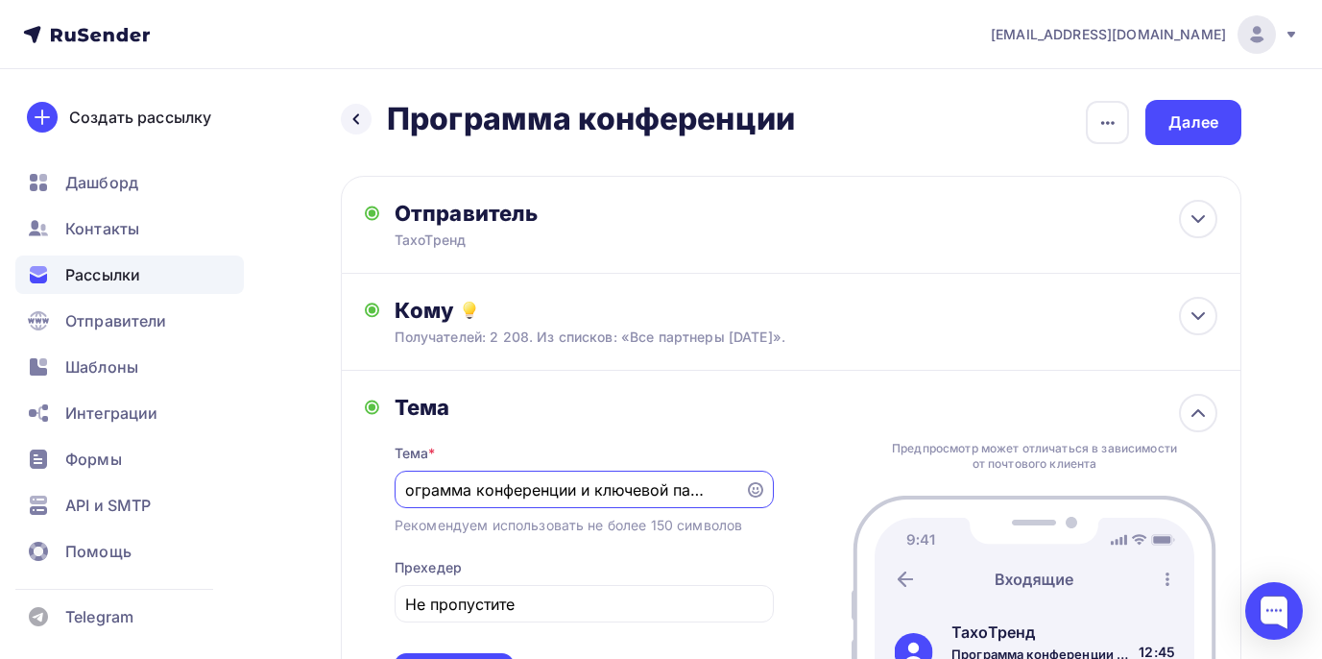
scroll to position [0, 23]
drag, startPoint x: 732, startPoint y: 490, endPoint x: 582, endPoint y: 503, distance: 150.4
click at [582, 503] on div "Программа конференции и ключевой партнер" at bounding box center [584, 489] width 379 height 37
click at [502, 493] on input "Программа конференции" at bounding box center [569, 489] width 328 height 23
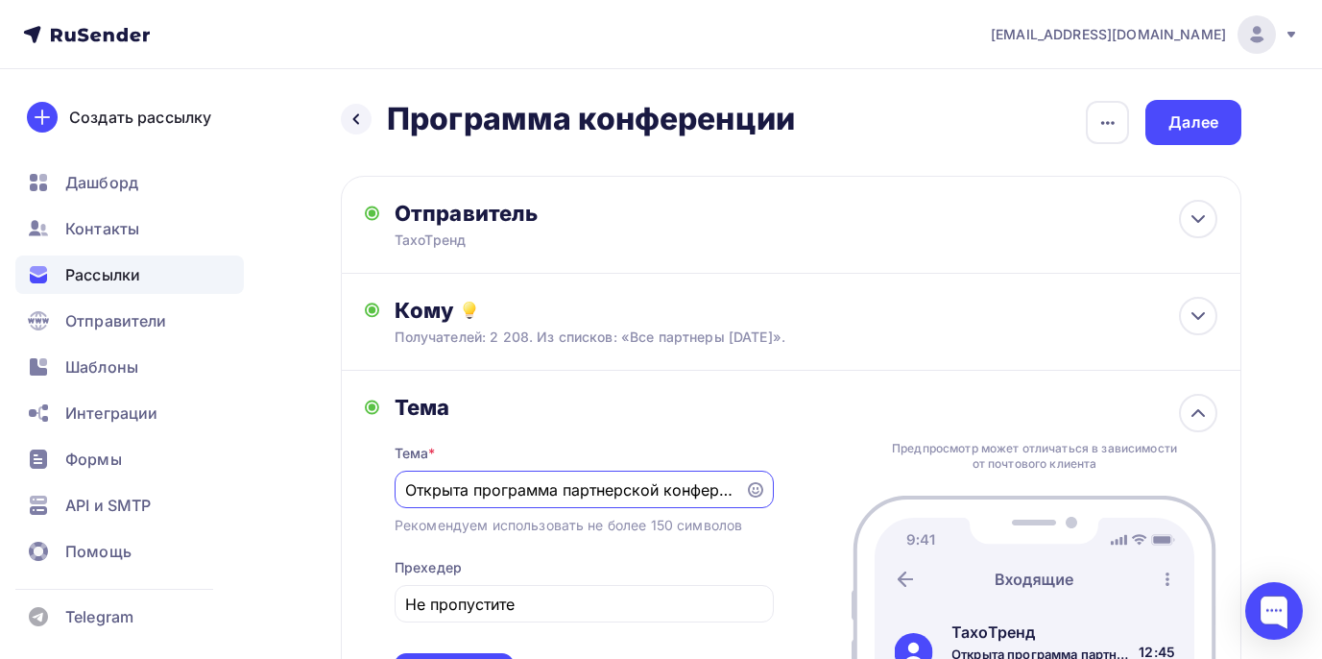
scroll to position [0, 32]
drag, startPoint x: 576, startPoint y: 495, endPoint x: 744, endPoint y: 504, distance: 168.3
click at [744, 504] on div "Открыта программа партнерской конференции" at bounding box center [584, 489] width 379 height 37
click at [681, 497] on input "Открыта программа партнерской конференции" at bounding box center [569, 489] width 328 height 23
type input "Открыта программа партнерской конференции"
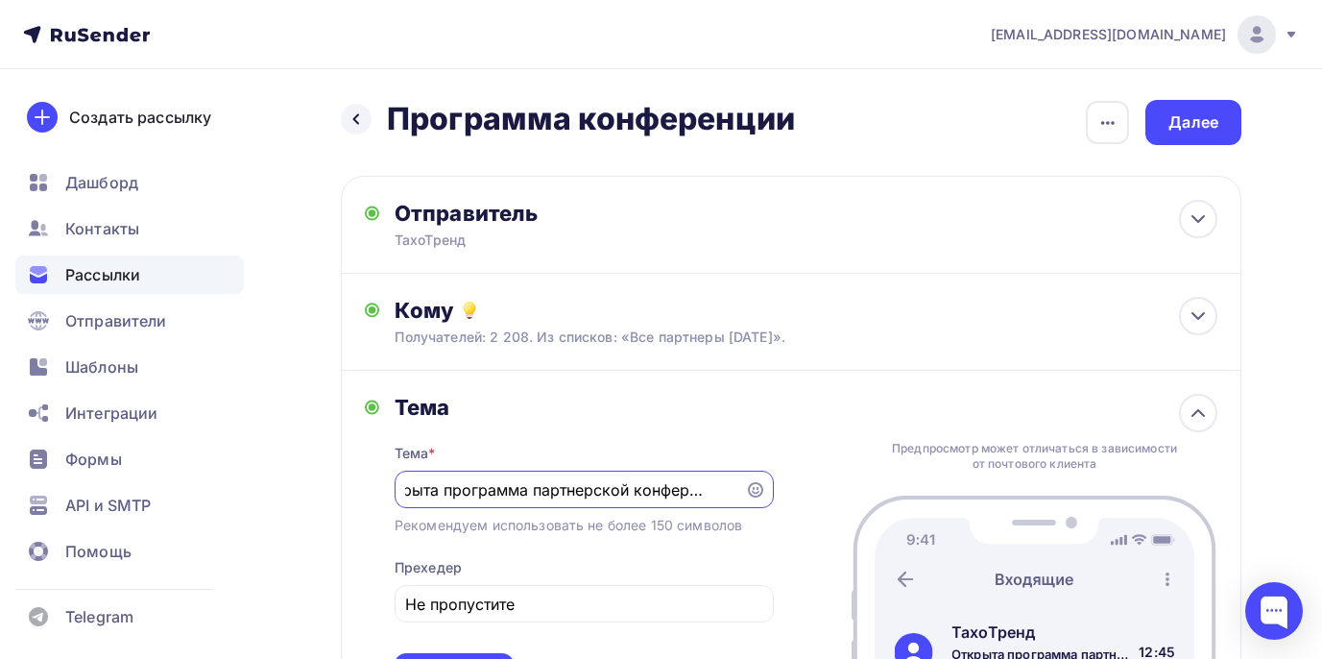
click at [789, 447] on div "Тема Тема * Открыта программа партнерской конференции Рекомендуем использовать …" at bounding box center [791, 543] width 901 height 344
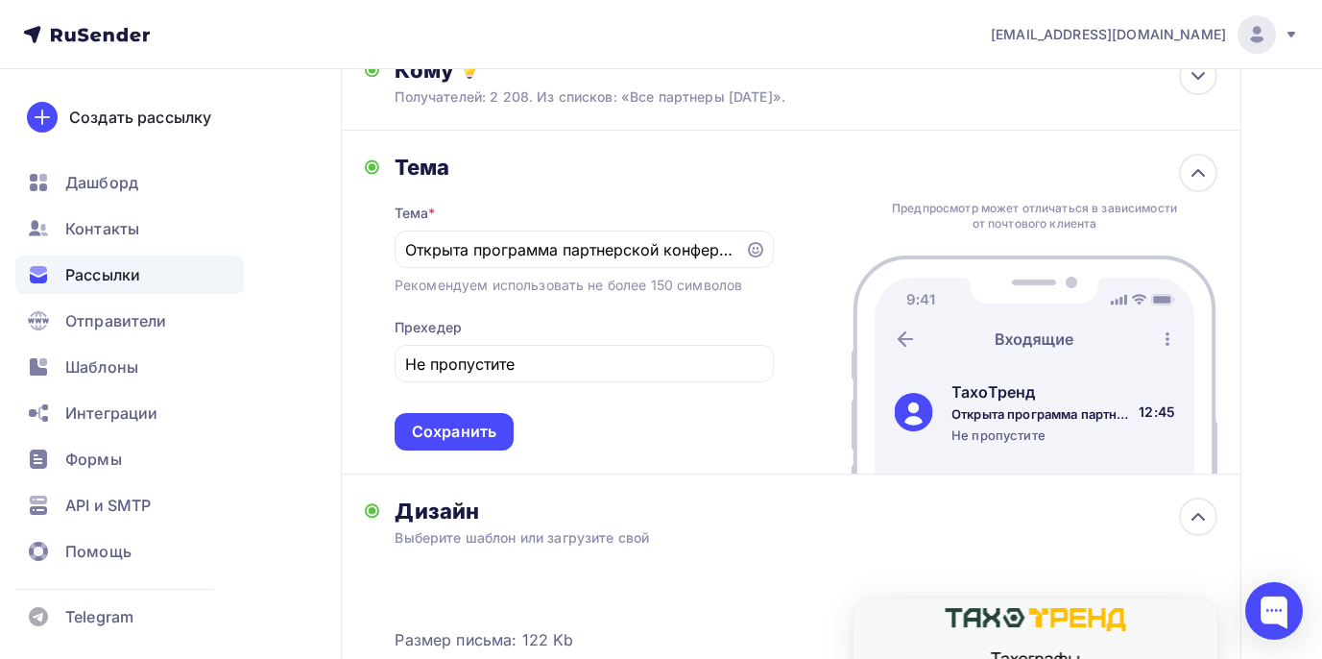
scroll to position [192, 0]
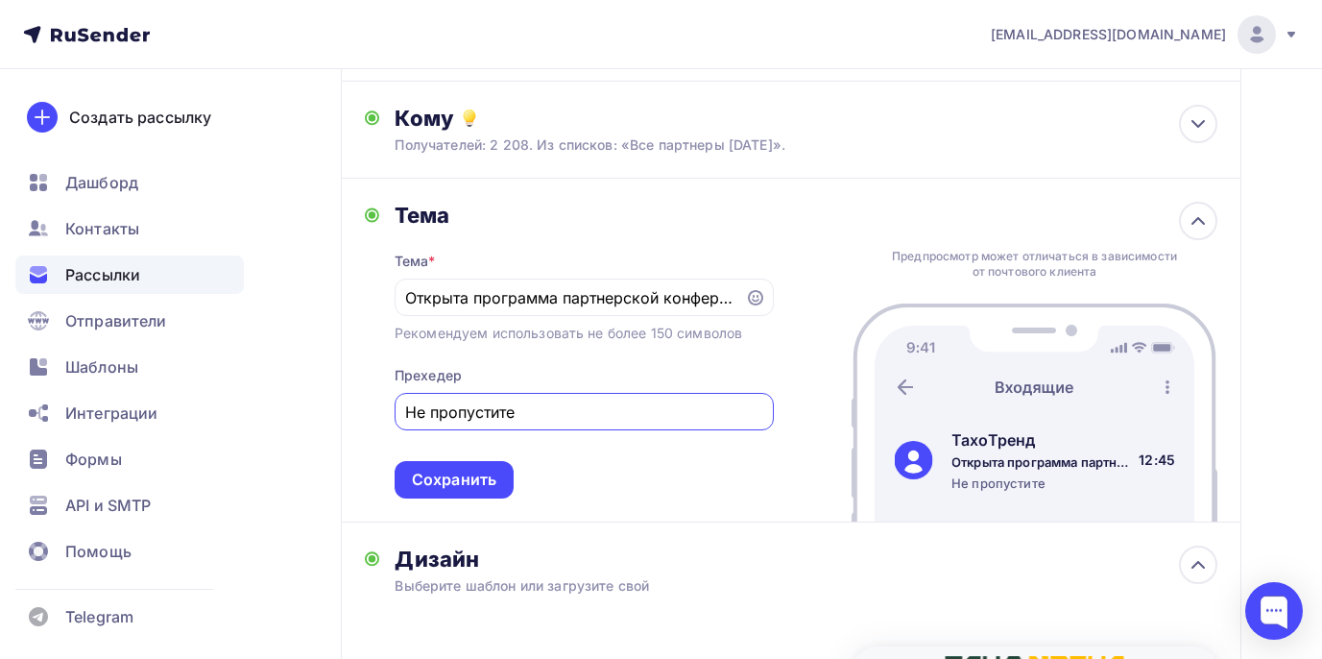
drag, startPoint x: 556, startPoint y: 412, endPoint x: 395, endPoint y: 422, distance: 161.6
click at [395, 422] on div "Не пропустите" at bounding box center [584, 411] width 379 height 37
type input "Успейте зарегистрироваться"
click at [479, 472] on div "Сохранить" at bounding box center [454, 479] width 119 height 37
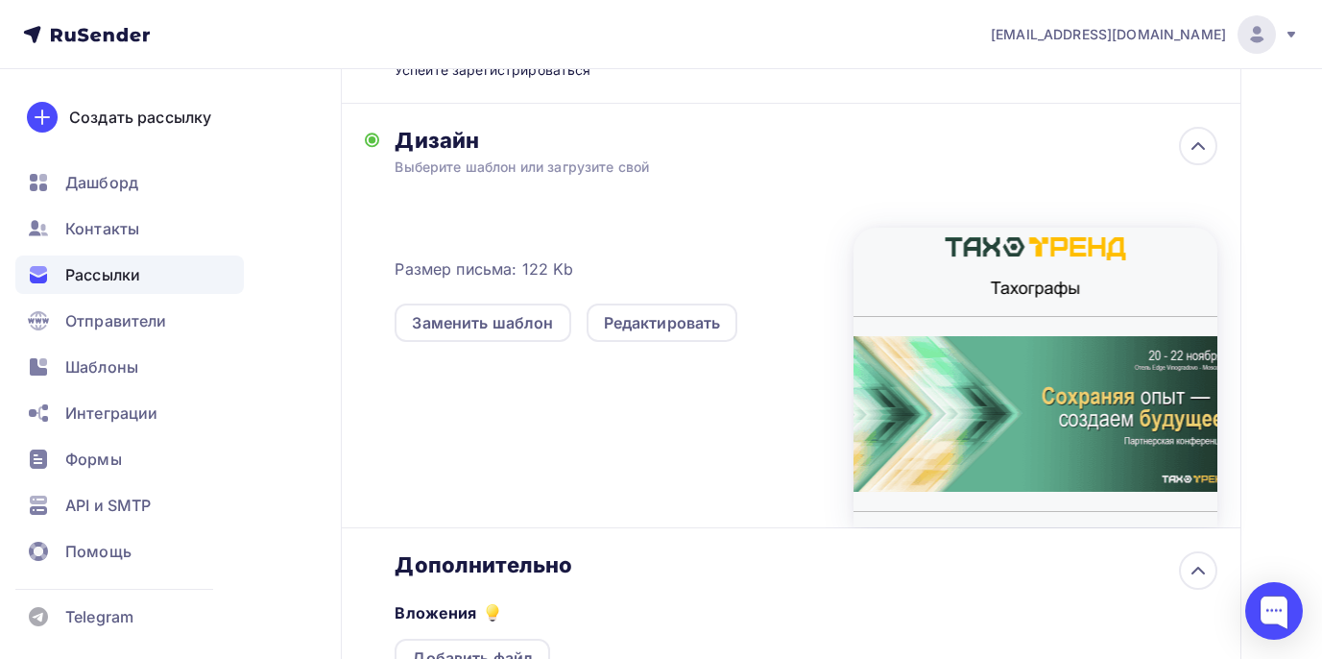
scroll to position [384, 0]
click at [637, 318] on div "Редактировать" at bounding box center [662, 321] width 117 height 23
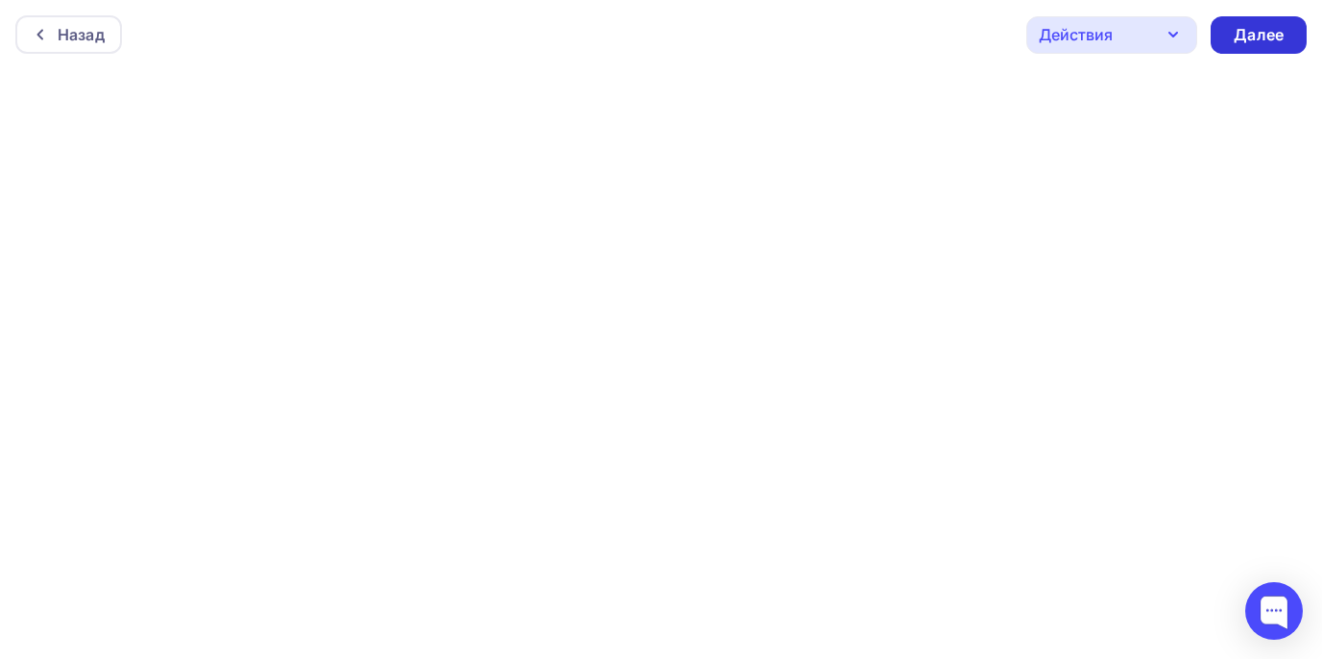
click at [1266, 40] on div "Далее" at bounding box center [1259, 35] width 50 height 22
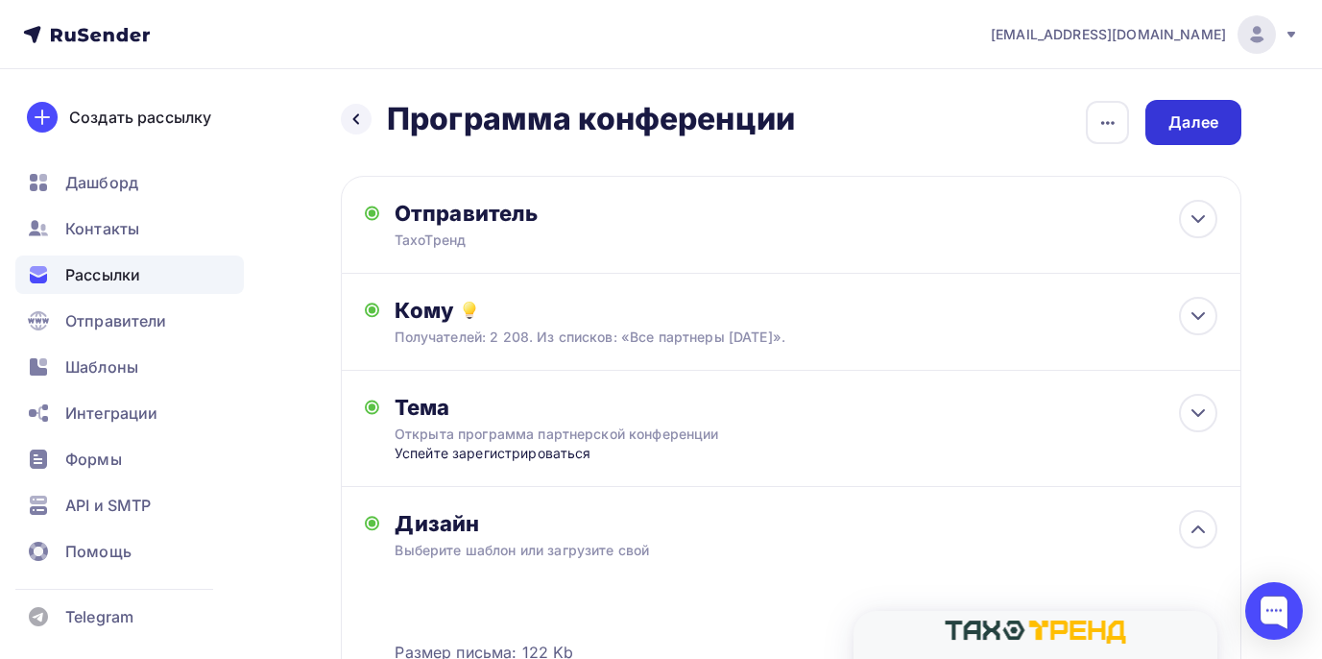
click at [1177, 126] on div "Далее" at bounding box center [1194, 122] width 50 height 22
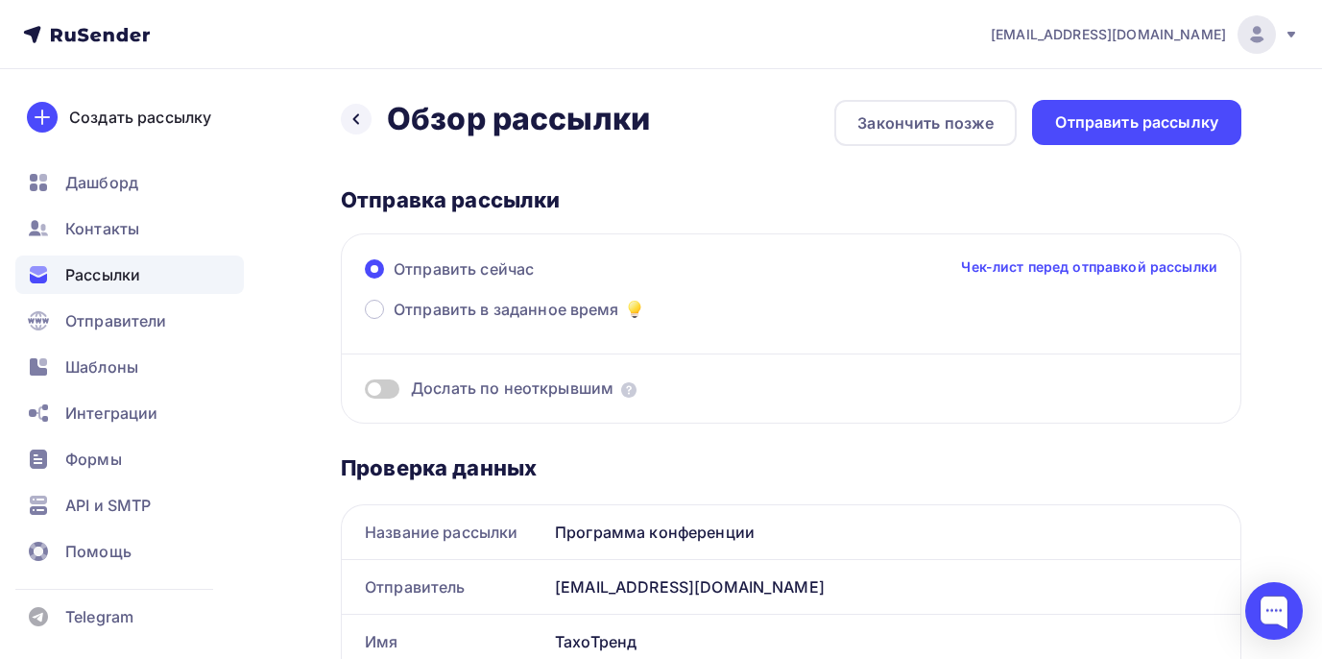
scroll to position [96, 0]
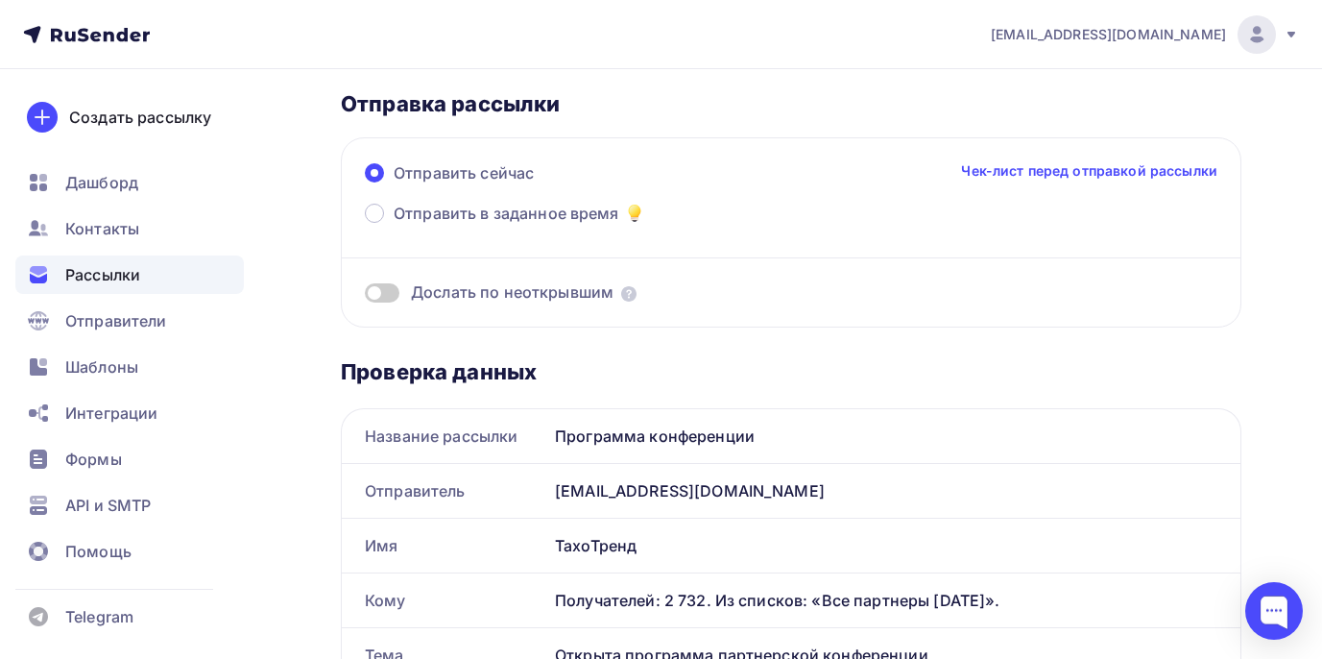
click at [391, 291] on span at bounding box center [382, 292] width 35 height 19
click at [365, 296] on input "checkbox" at bounding box center [365, 296] width 0 height 0
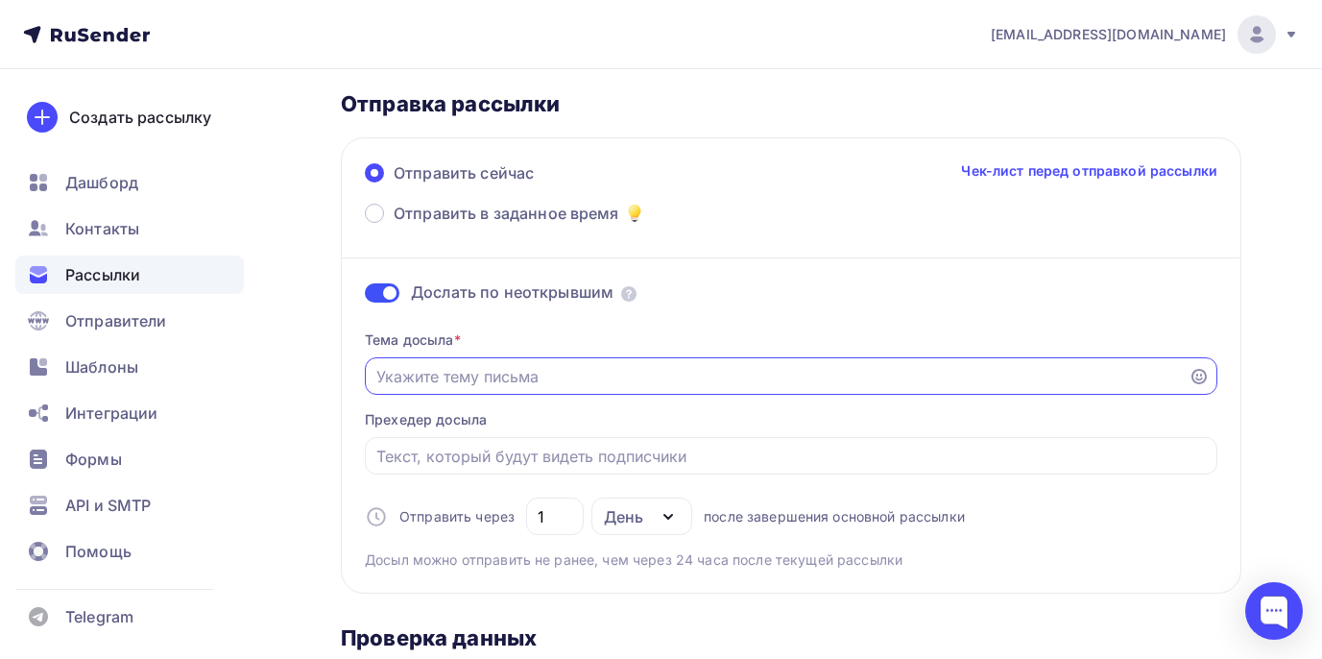
click at [545, 374] on input "Отправить в заданное время" at bounding box center [777, 376] width 802 height 23
type input "Программа партнерской конференции"
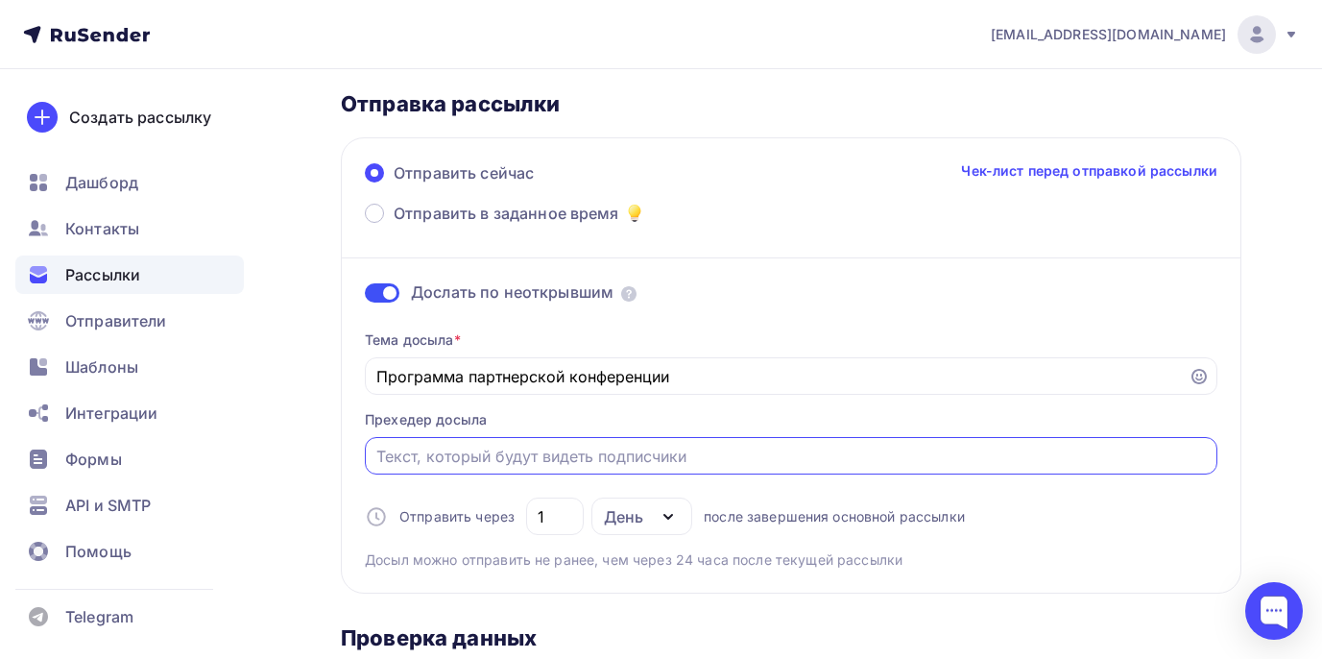
click at [552, 467] on input "Отправить в заданное время" at bounding box center [791, 456] width 831 height 23
type input "Не пропустите"
click at [389, 376] on input "Программа партнерской конференции" at bounding box center [777, 376] width 802 height 23
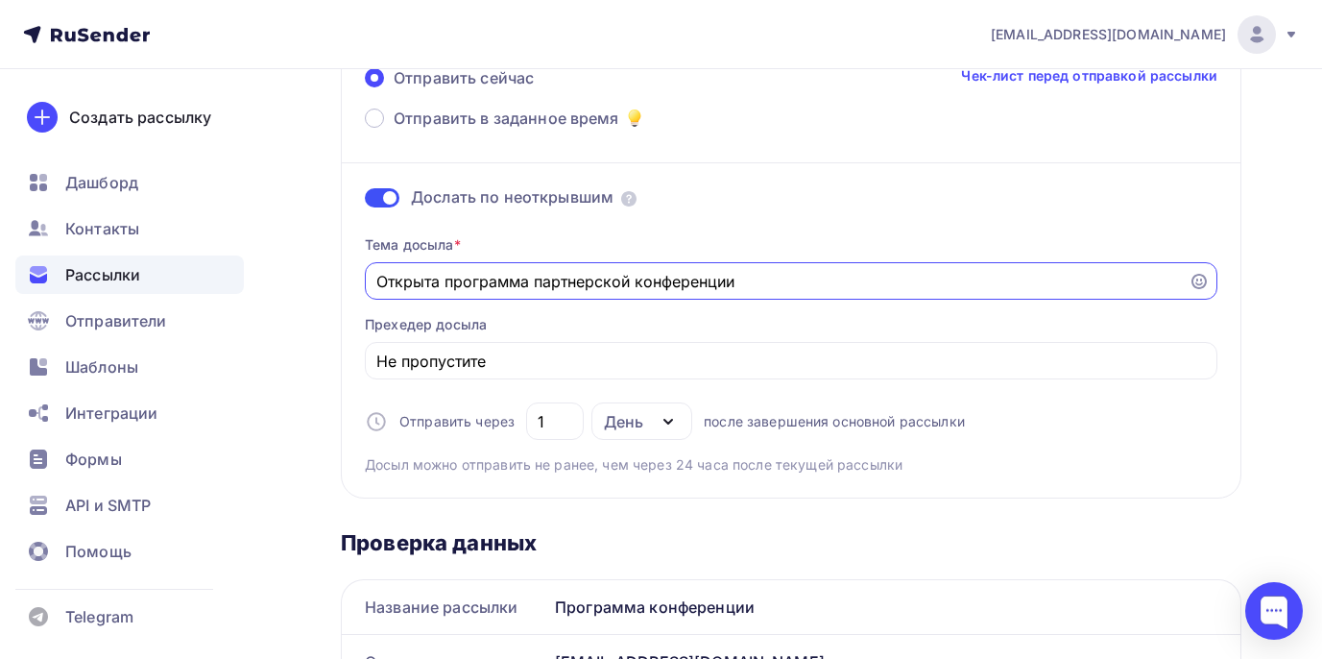
scroll to position [192, 0]
type input "Открыта программа партнерской конференции"
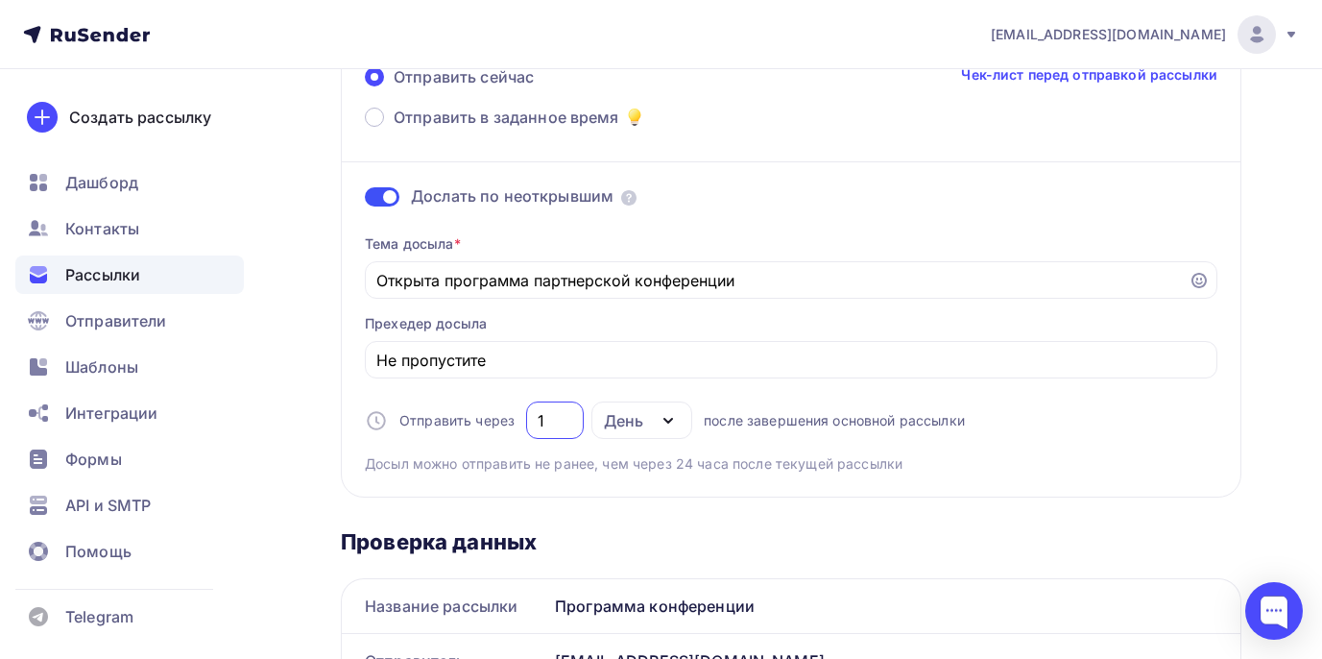
drag, startPoint x: 570, startPoint y: 424, endPoint x: 522, endPoint y: 421, distance: 47.1
click at [522, 421] on div "Отправить через 1 День День Часы после завершения основной рассылки" at bounding box center [665, 419] width 600 height 37
type input "3"
click at [1029, 418] on div "Тема досыла * Открыта программа партнерской конференции Прехедер досыла Не проп…" at bounding box center [791, 346] width 853 height 255
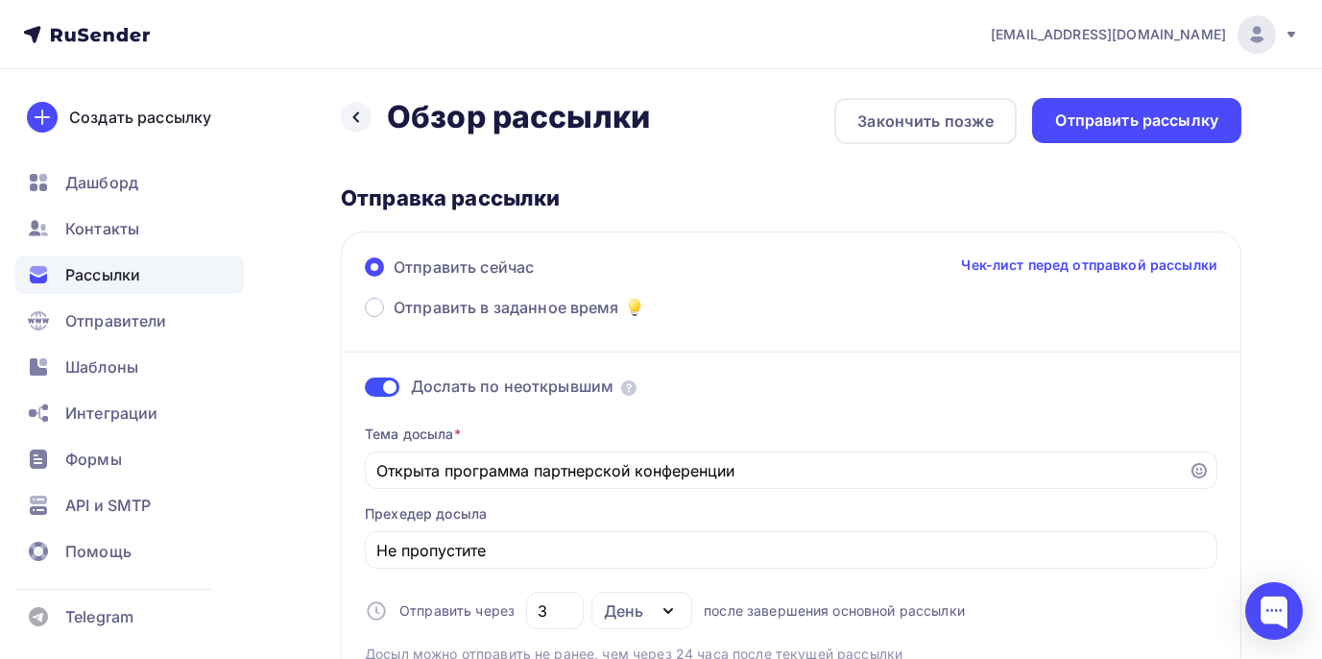
scroll to position [0, 0]
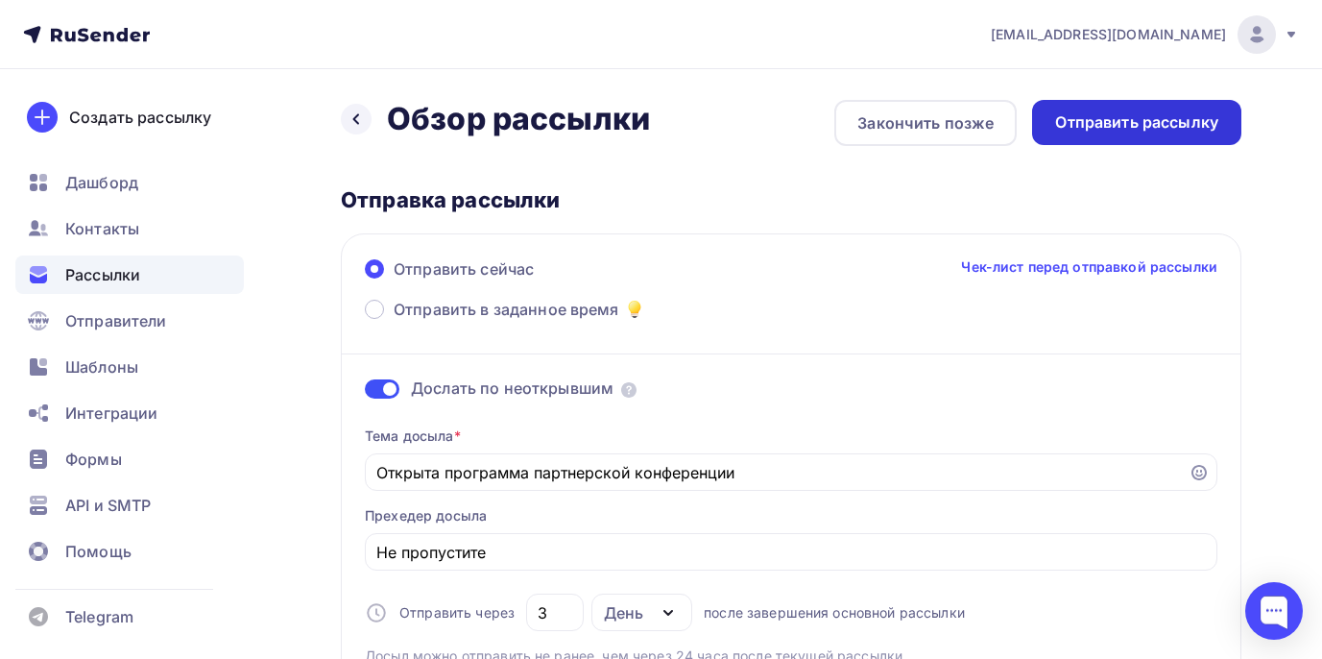
click at [1186, 118] on div "Отправить рассылку" at bounding box center [1137, 122] width 163 height 22
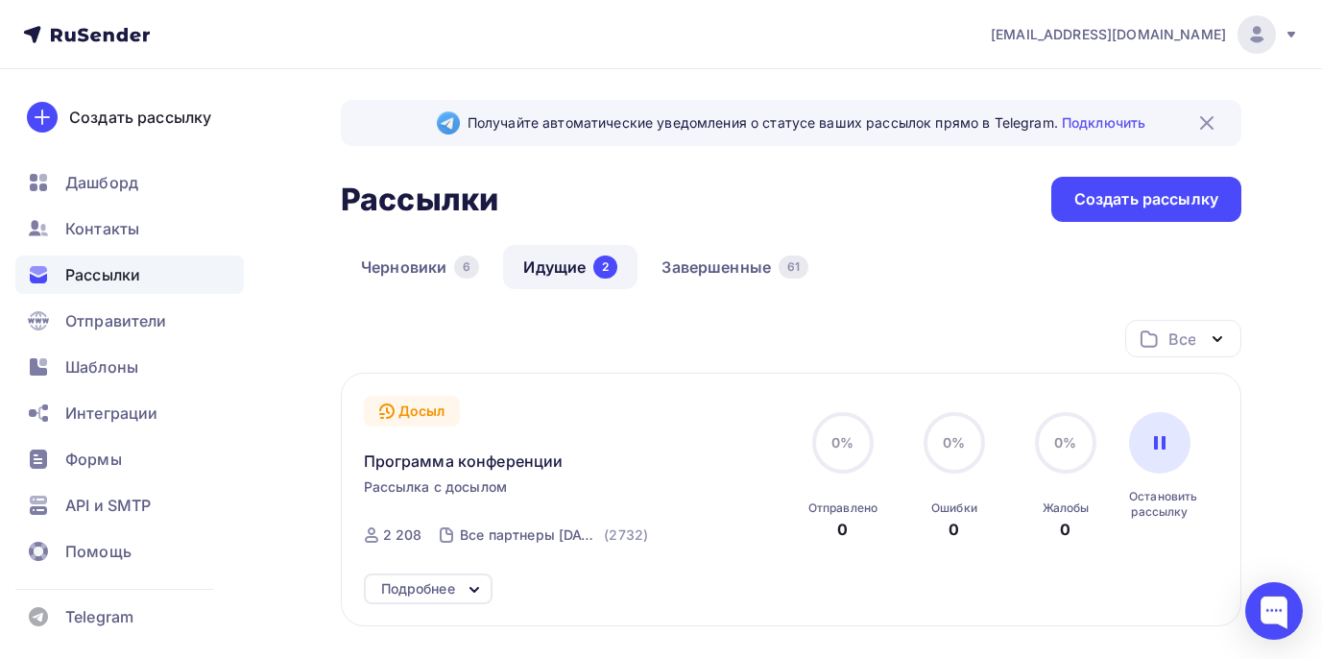
click at [879, 278] on div "Черновики 6 Идущие 2 Завершенные 61" at bounding box center [791, 282] width 901 height 75
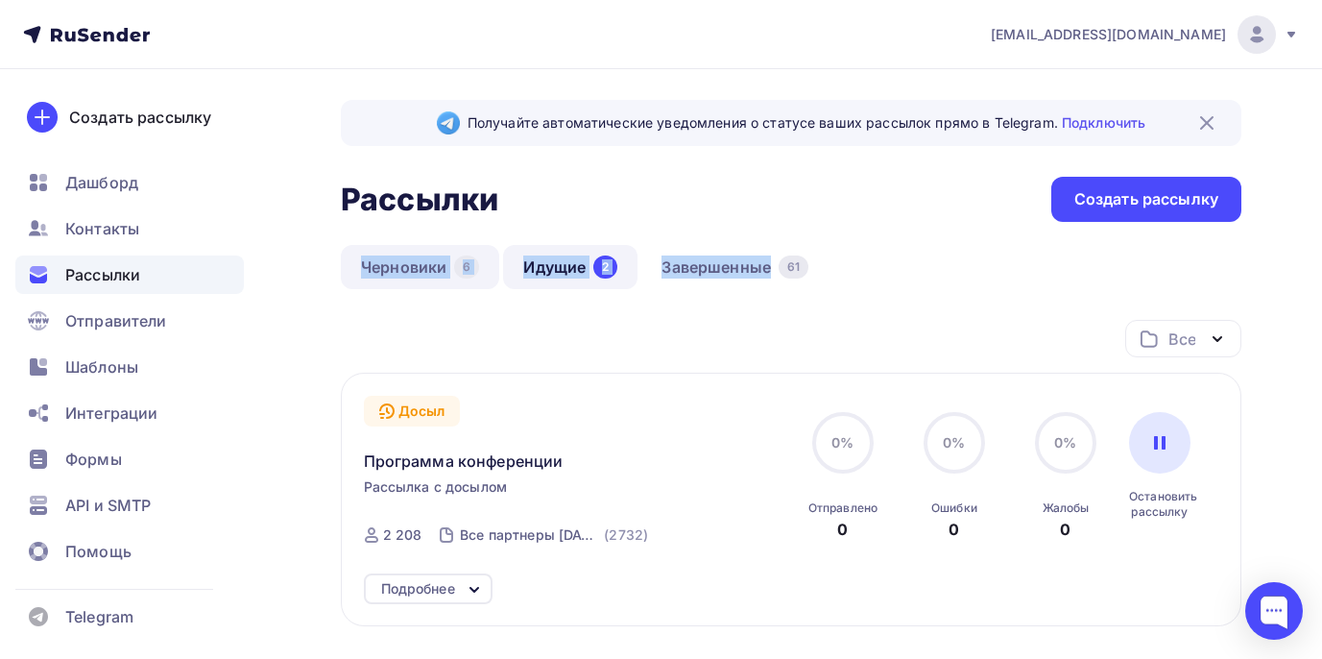
drag, startPoint x: 958, startPoint y: 228, endPoint x: 348, endPoint y: 263, distance: 611.9
click at [348, 263] on div "Получайте автоматические уведомления о статусе ваших рассылок прямо в Telegram.…" at bounding box center [791, 464] width 901 height 728
click at [327, 265] on div "Получайте автоматические уведомления о статусе ваших рассылок прямо в Telegram.…" at bounding box center [661, 487] width 1322 height 836
